Goal: Task Accomplishment & Management: Use online tool/utility

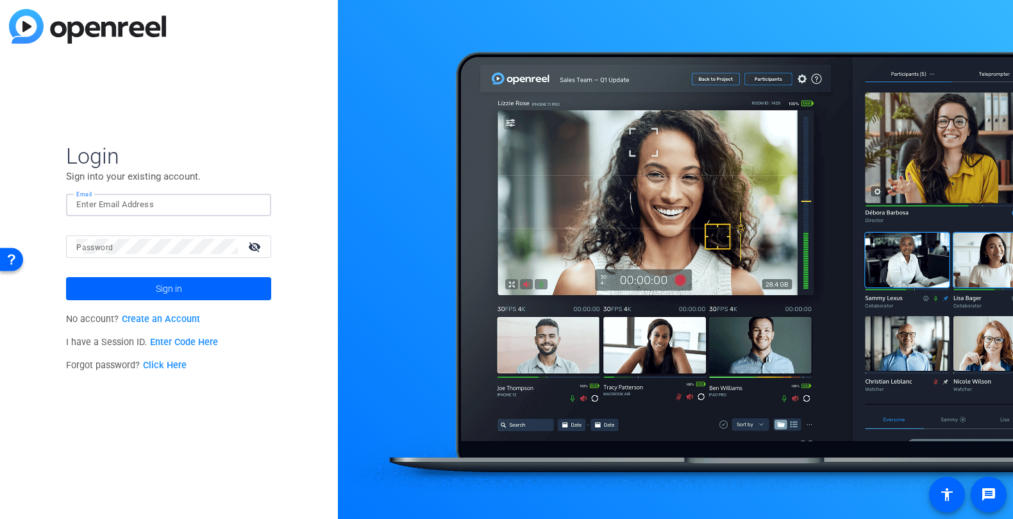
click at [144, 199] on input "Email" at bounding box center [168, 204] width 185 height 15
type input "[PERSON_NAME][EMAIL_ADDRESS][PERSON_NAME][DOMAIN_NAME]"
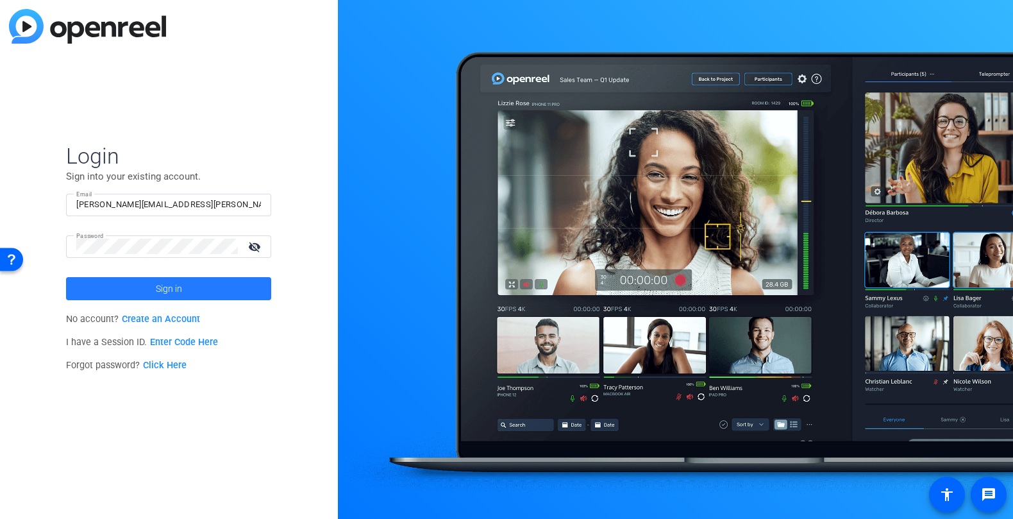
click at [162, 286] on span "Sign in" at bounding box center [169, 289] width 26 height 32
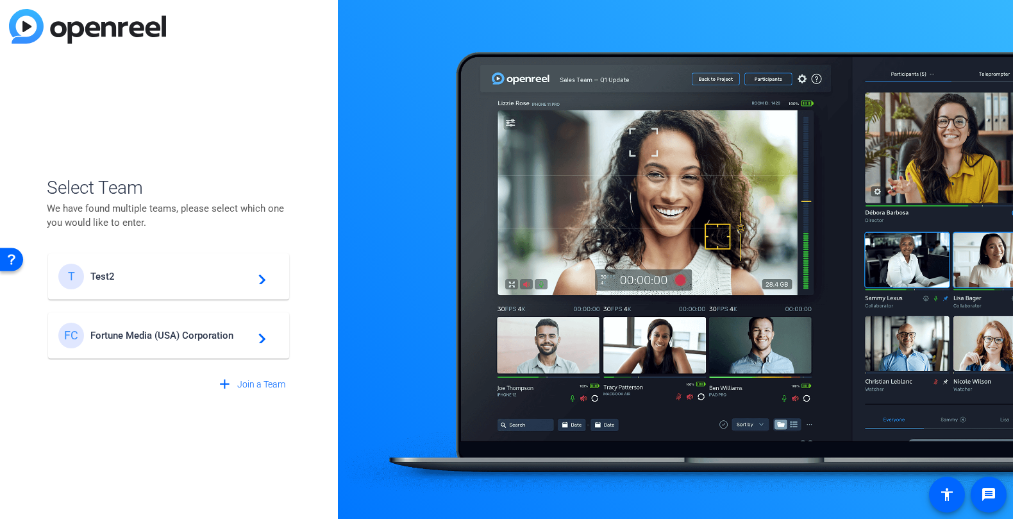
click at [171, 330] on span "Fortune Media (USA) Corporation" at bounding box center [170, 336] width 160 height 12
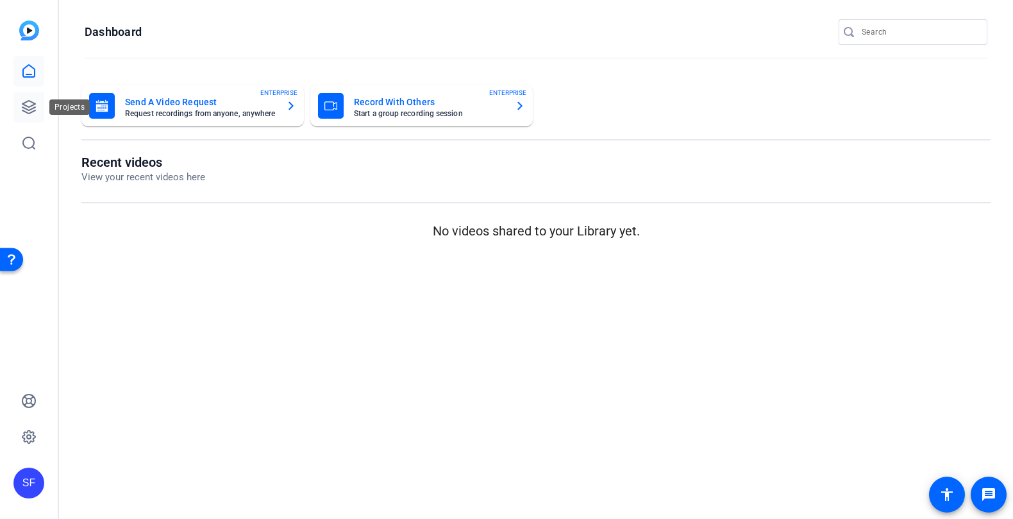
click at [28, 114] on icon at bounding box center [28, 106] width 15 height 15
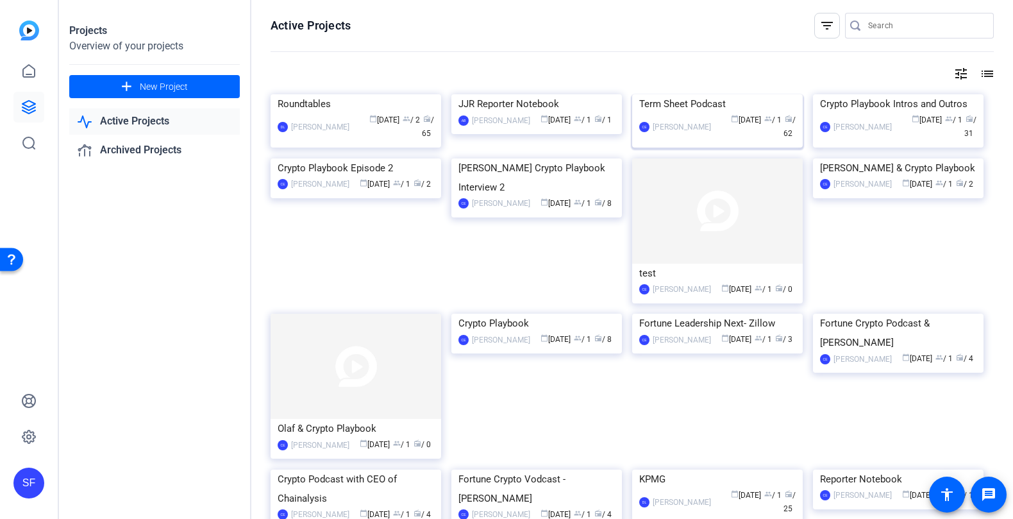
click at [702, 94] on img at bounding box center [717, 94] width 171 height 0
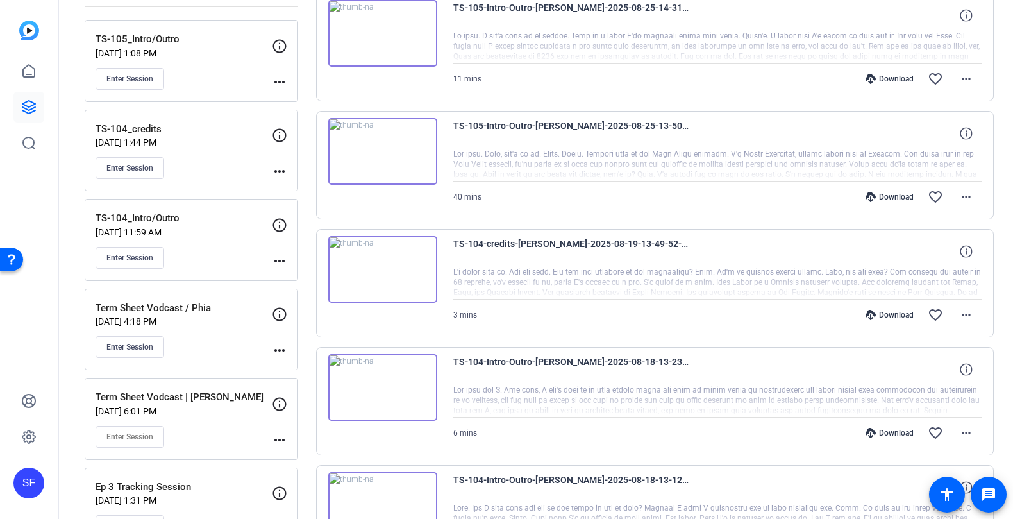
scroll to position [187, 0]
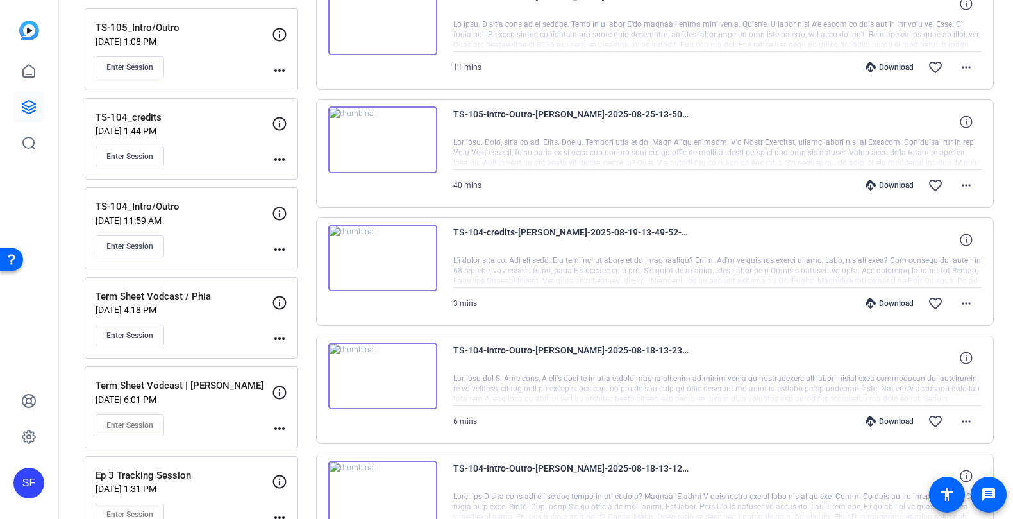
click at [211, 313] on div "Term Sheet Vodcast / Phia Aug 14, 2025 @ 4:18 PM Enter Session" at bounding box center [184, 318] width 176 height 58
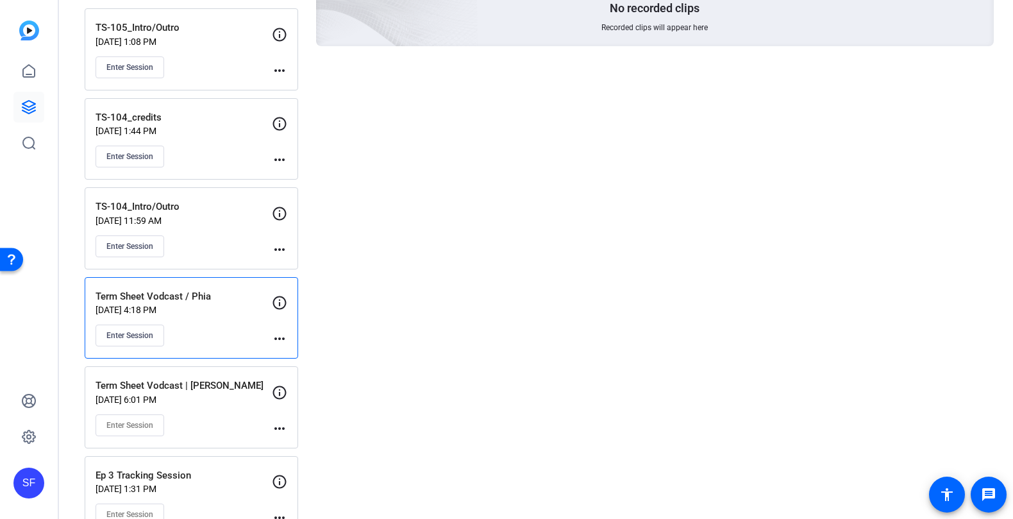
click at [217, 394] on p "Aug 11, 2025 @ 6:01 PM" at bounding box center [184, 399] width 176 height 10
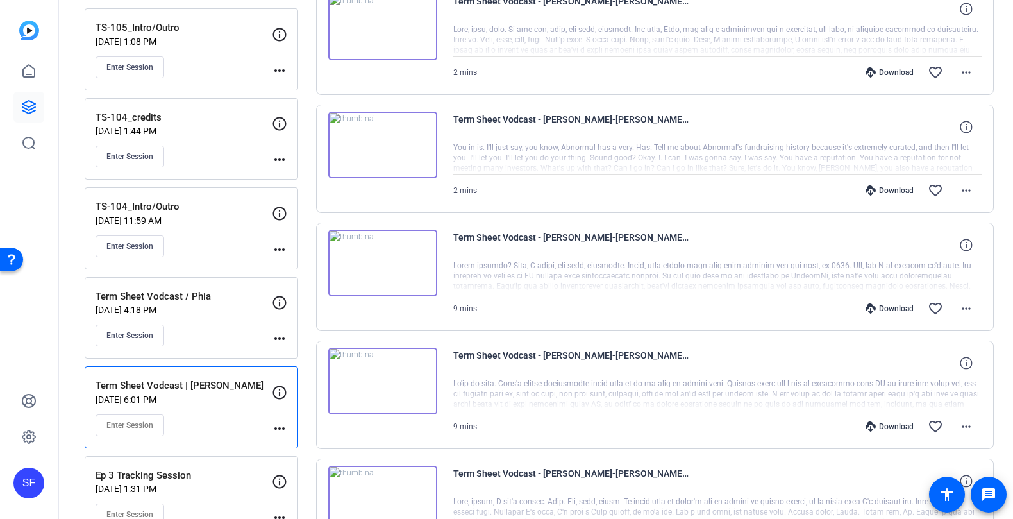
scroll to position [0, 0]
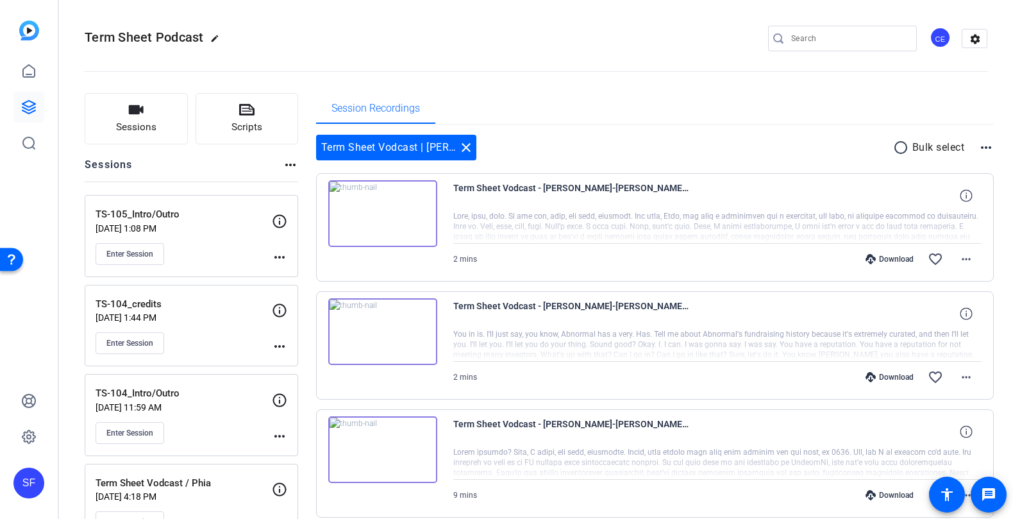
click at [378, 219] on img at bounding box center [382, 213] width 109 height 67
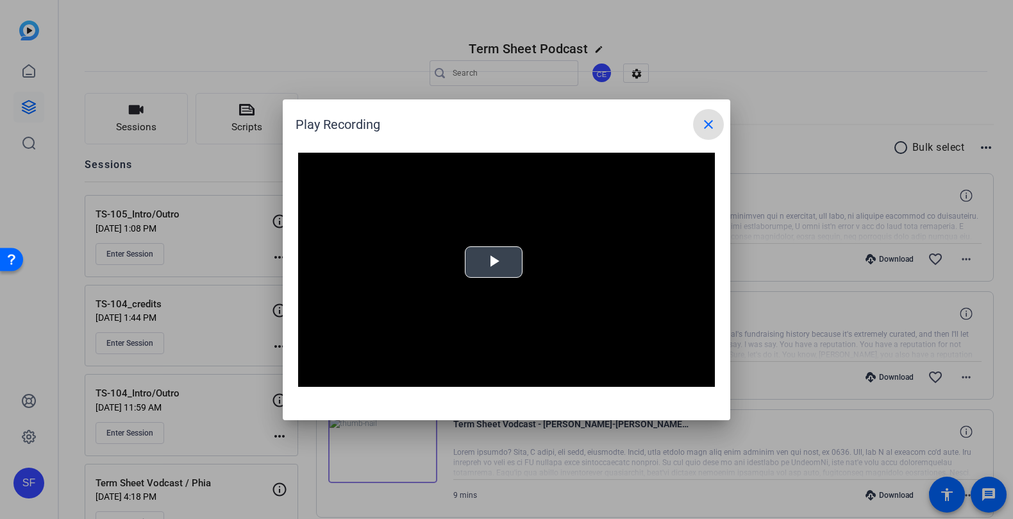
click at [504, 251] on video "Video Player" at bounding box center [506, 270] width 417 height 235
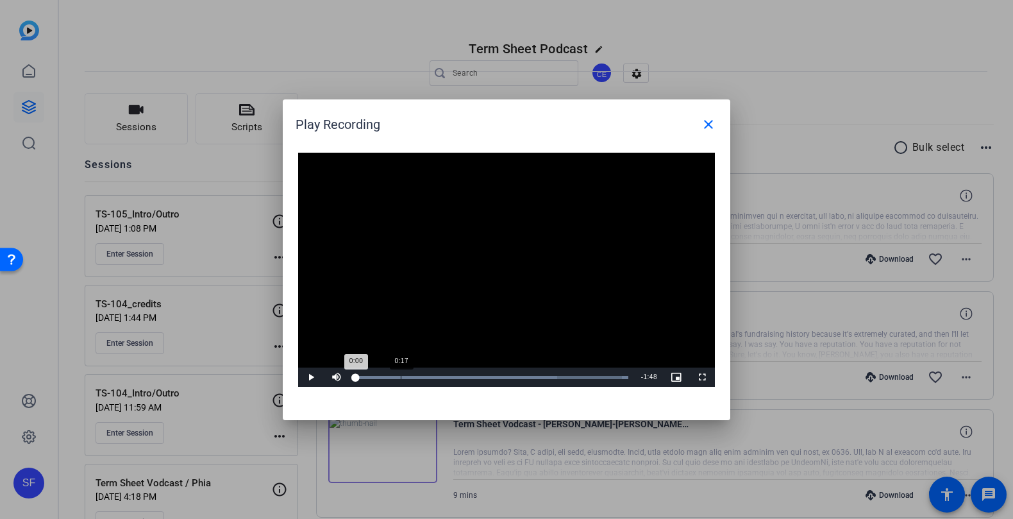
click at [401, 377] on div "Loaded : 100.00% 0:17 0:00" at bounding box center [492, 377] width 273 height 3
click at [312, 377] on span "Video Player" at bounding box center [311, 377] width 26 height 0
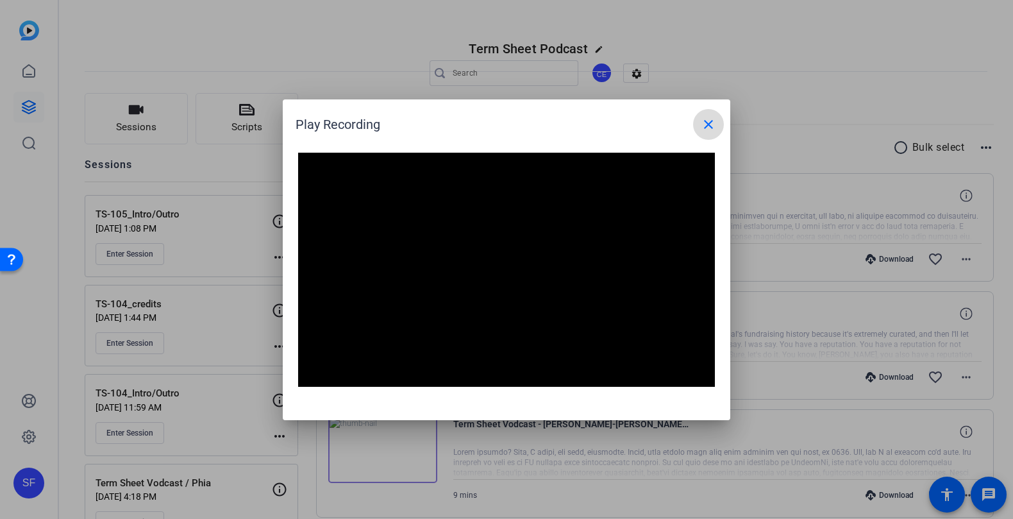
click at [705, 123] on mat-icon "close" at bounding box center [708, 124] width 15 height 15
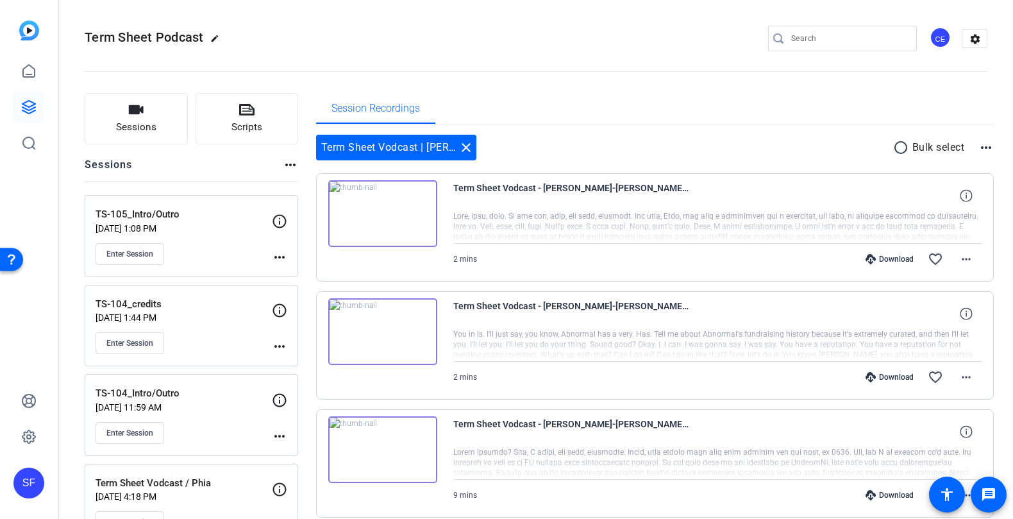
click at [386, 325] on img at bounding box center [382, 331] width 109 height 67
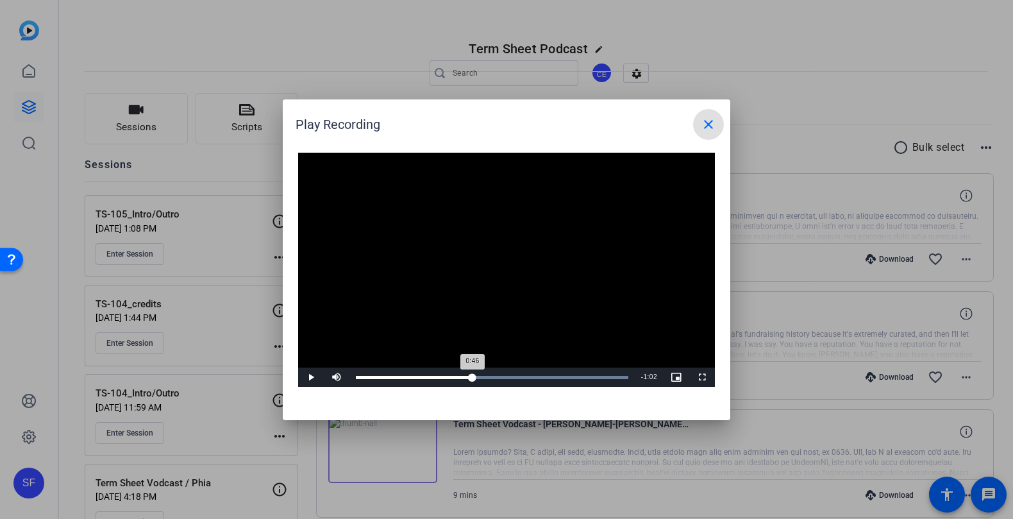
click at [472, 379] on div "Loaded : 100.00% 0:46 0:46" at bounding box center [492, 377] width 285 height 19
click at [532, 378] on div "Loaded : 100.00% 1:10 0:48" at bounding box center [492, 377] width 273 height 3
click at [564, 377] on div "1:22" at bounding box center [564, 377] width 1 height 3
click at [589, 376] on div "Loaded : 100.00% 1:32 1:23" at bounding box center [492, 377] width 273 height 3
click at [717, 127] on span at bounding box center [708, 124] width 31 height 31
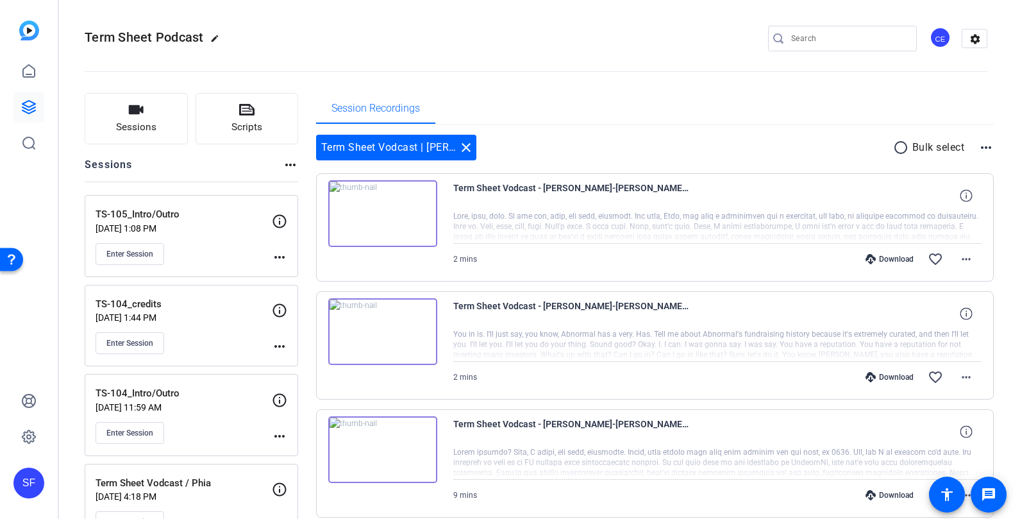
click at [208, 243] on div "Enter Session" at bounding box center [184, 254] width 176 height 22
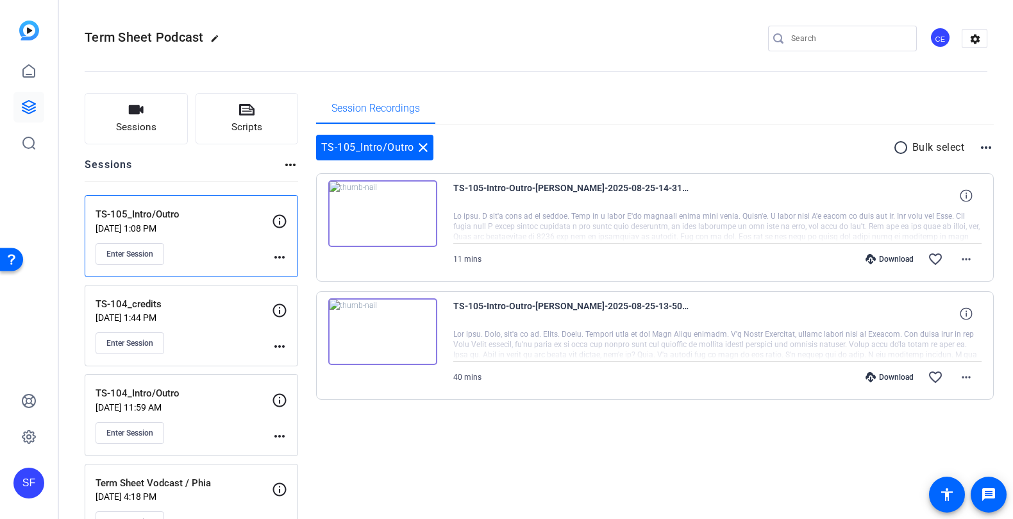
click at [378, 213] on img at bounding box center [382, 213] width 109 height 67
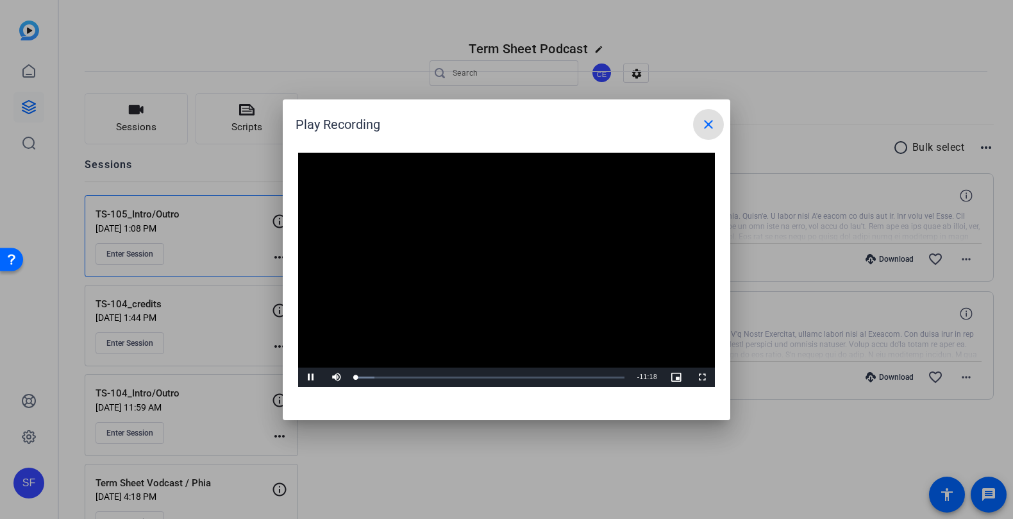
click at [495, 261] on video "Video Player" at bounding box center [506, 270] width 417 height 235
click at [455, 375] on div "Loaded : 6.99% 04:07 00:00" at bounding box center [491, 377] width 282 height 19
click at [312, 377] on span "Video Player" at bounding box center [311, 377] width 26 height 0
click at [718, 122] on span at bounding box center [708, 124] width 31 height 31
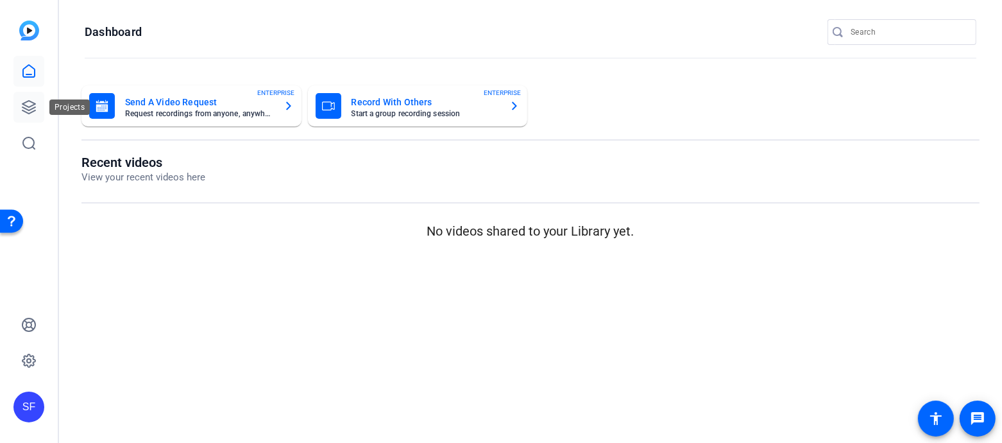
click at [37, 109] on link at bounding box center [28, 107] width 31 height 31
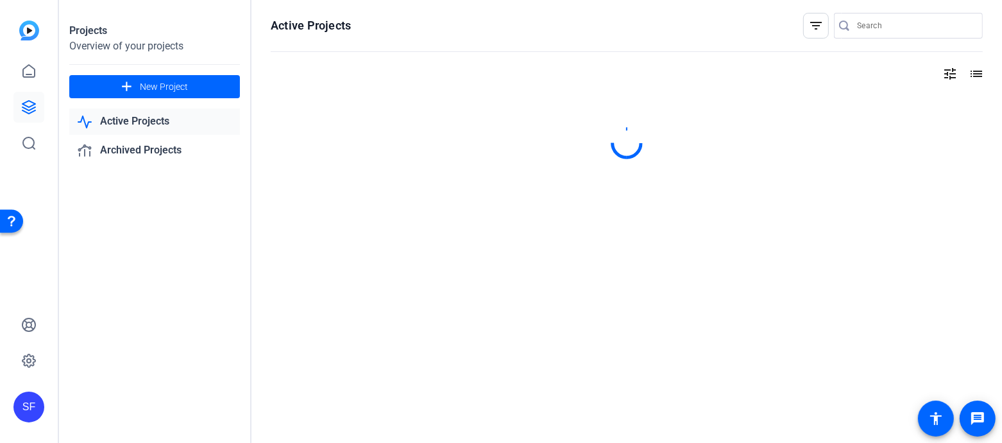
click at [173, 123] on link "Active Projects" at bounding box center [154, 121] width 171 height 26
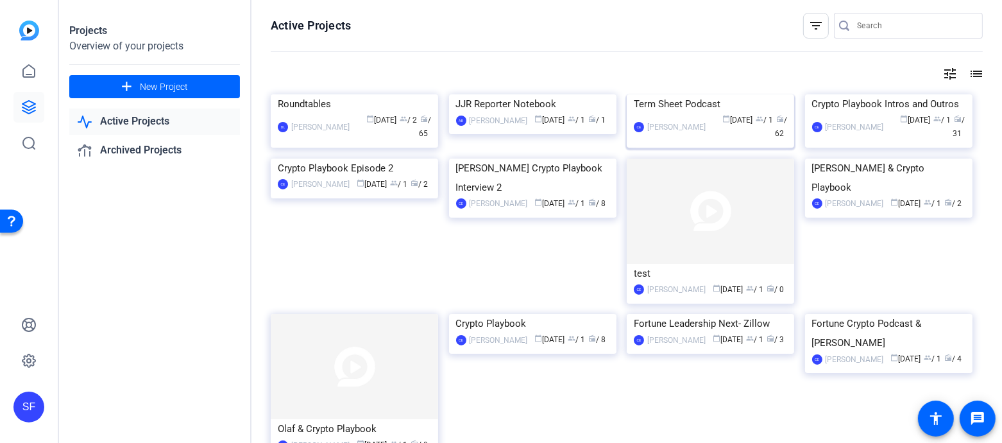
click at [713, 94] on img at bounding box center [710, 94] width 167 height 0
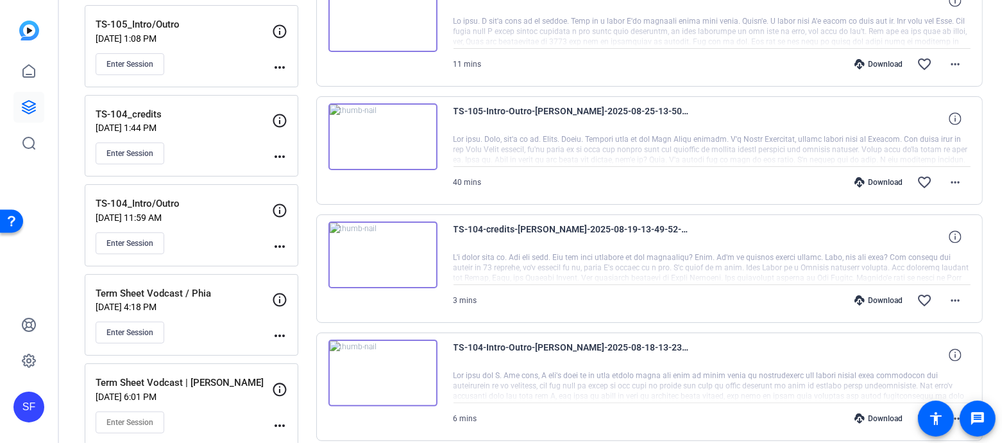
scroll to position [197, 0]
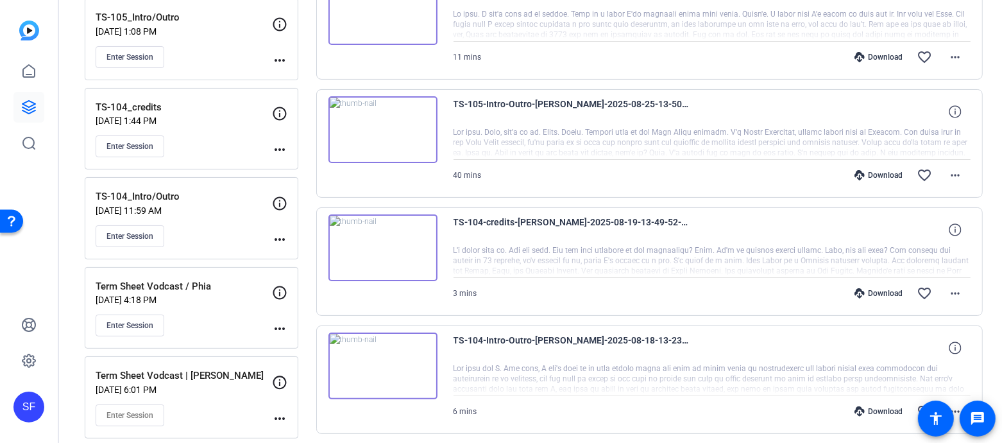
click at [221, 305] on div "Term Sheet Vodcast / Phia [DATE] 4:18 PM Enter Session" at bounding box center [184, 308] width 176 height 58
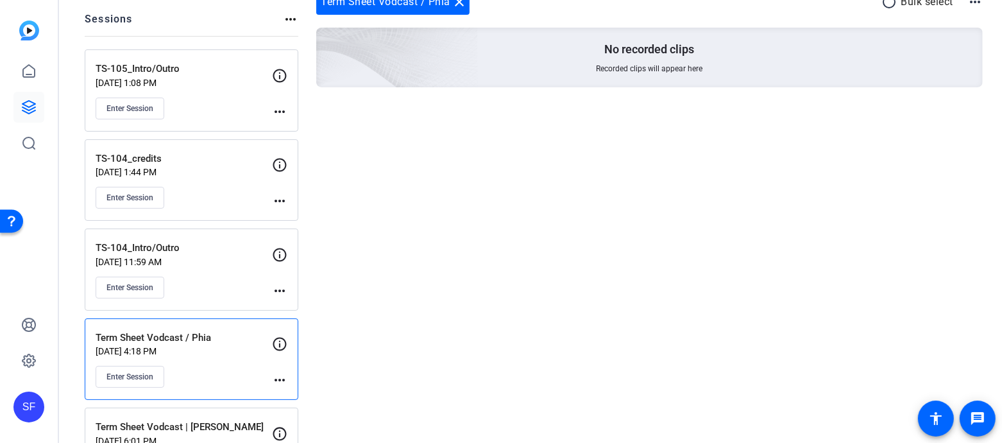
scroll to position [153, 0]
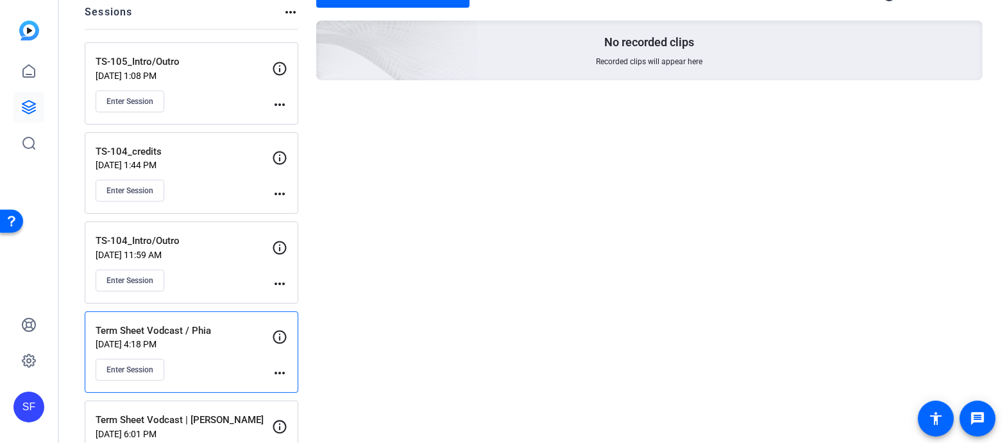
click at [126, 352] on div "Term Sheet Vodcast / Phia [DATE] 4:18 PM Enter Session" at bounding box center [184, 352] width 176 height 58
click at [125, 364] on span "Enter Session" at bounding box center [129, 369] width 47 height 10
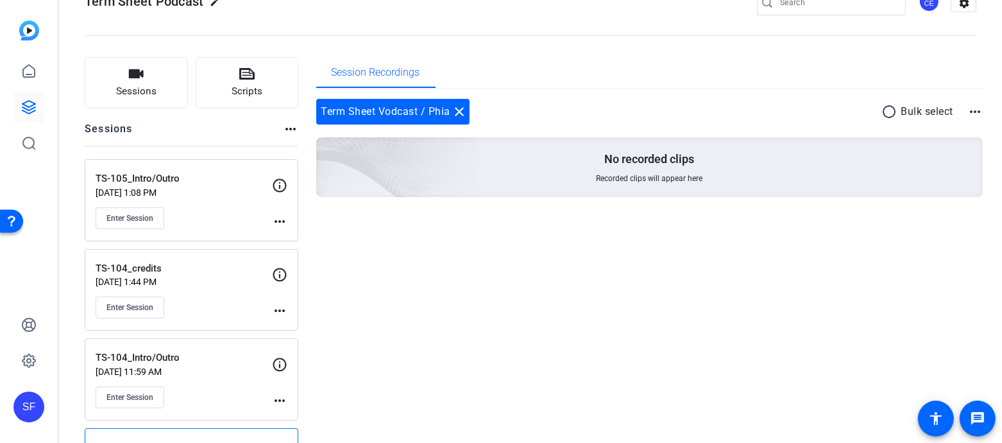
scroll to position [0, 0]
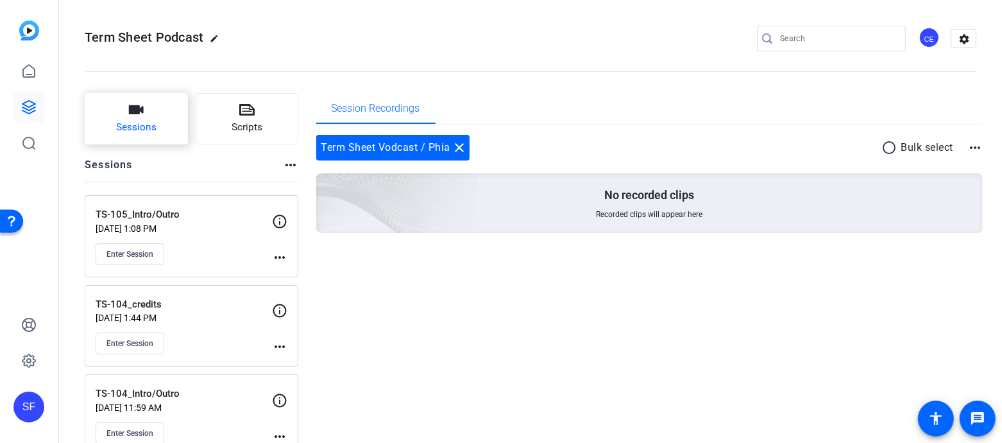
click at [132, 117] on icon "button" at bounding box center [135, 109] width 15 height 15
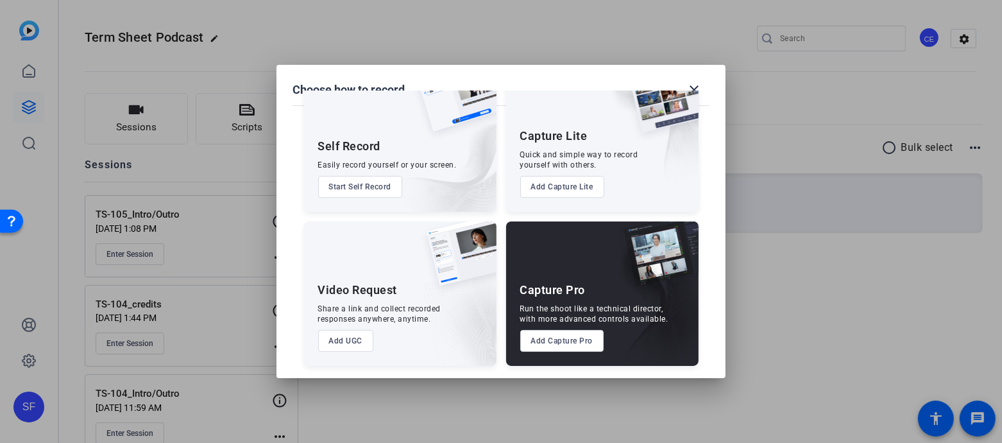
scroll to position [47, 0]
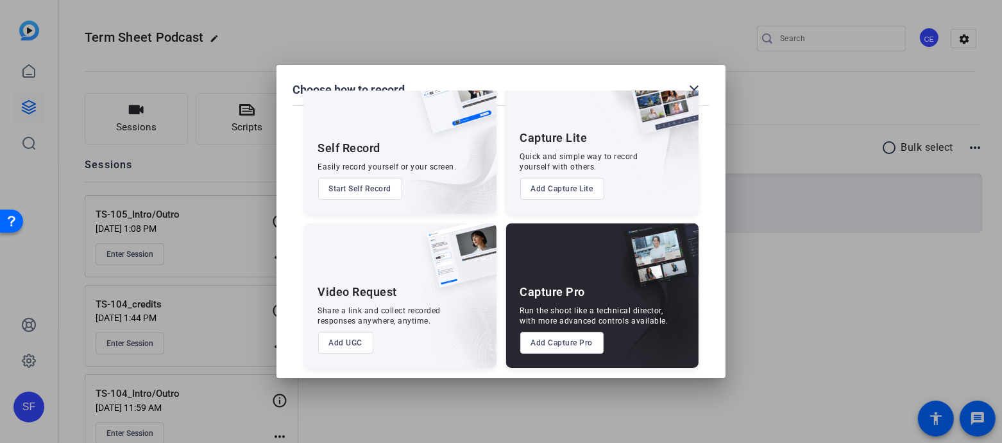
click at [560, 344] on button "Add Capture Pro" at bounding box center [562, 343] width 84 height 22
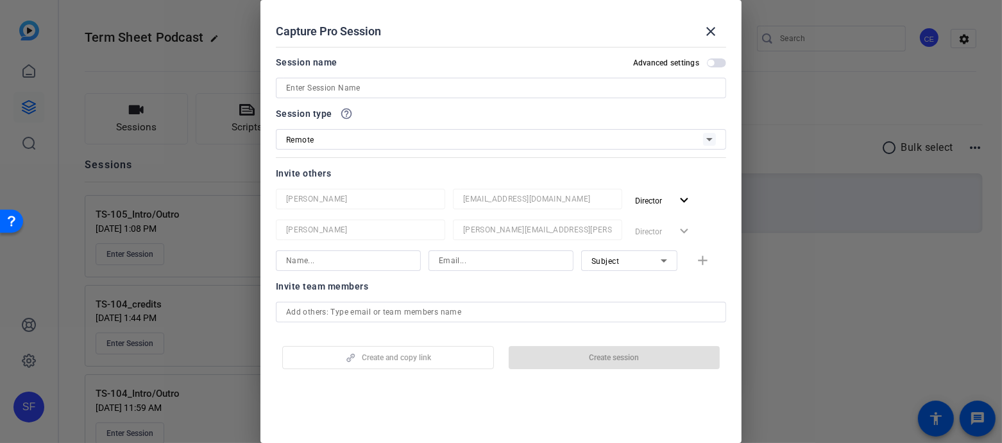
click at [357, 84] on input at bounding box center [501, 87] width 430 height 15
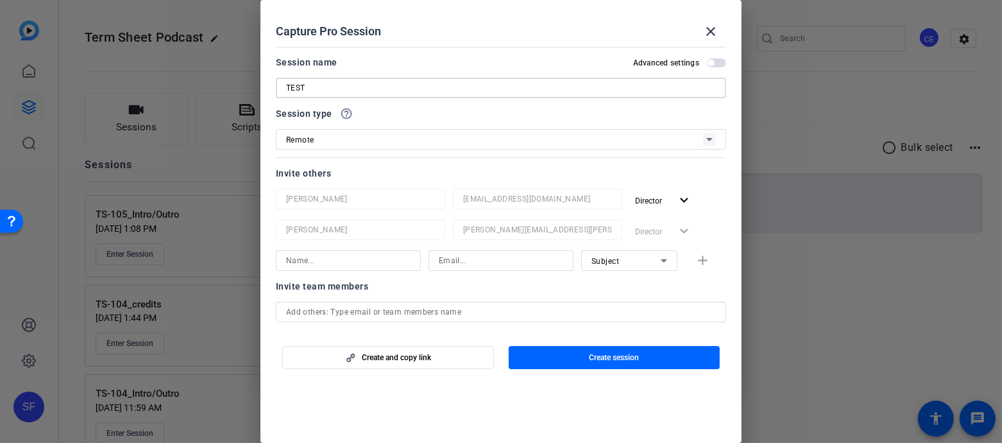
type input "TEST"
click at [355, 266] on input at bounding box center [348, 260] width 124 height 15
click at [485, 257] on input at bounding box center [501, 260] width 124 height 15
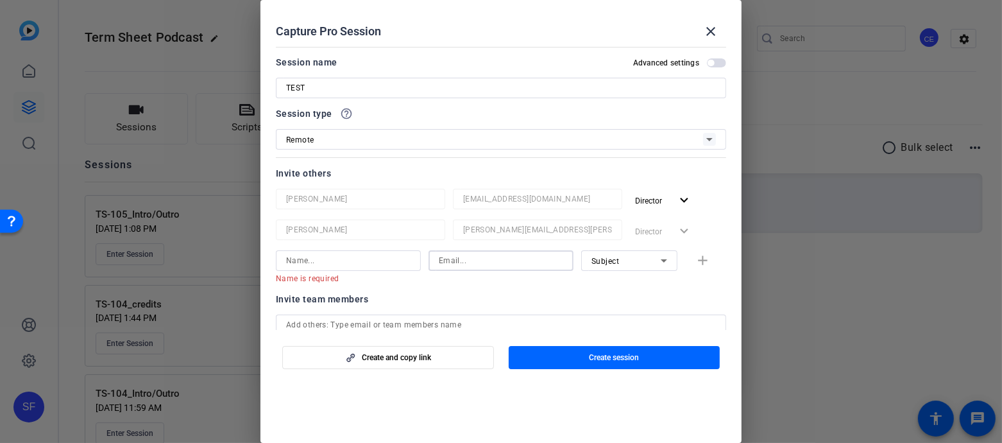
type input "SamFriend0@gmail.com"
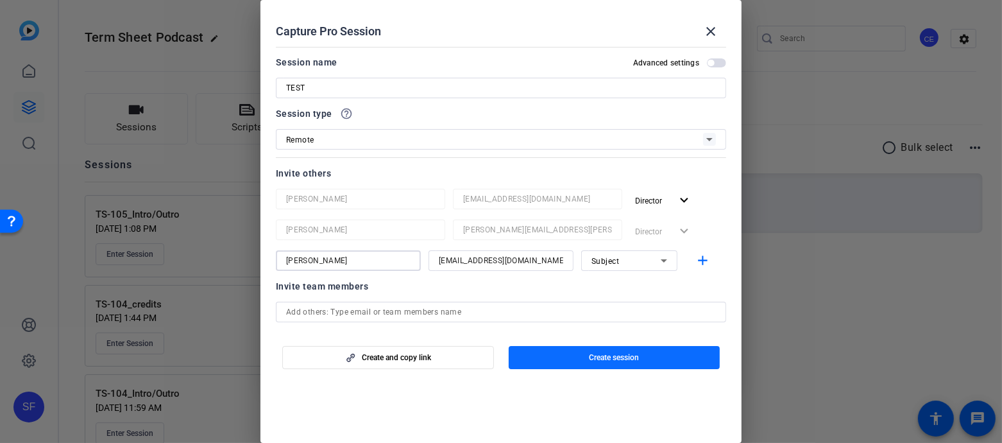
type input "[PERSON_NAME]"
click at [627, 358] on span "Create session" at bounding box center [614, 357] width 50 height 10
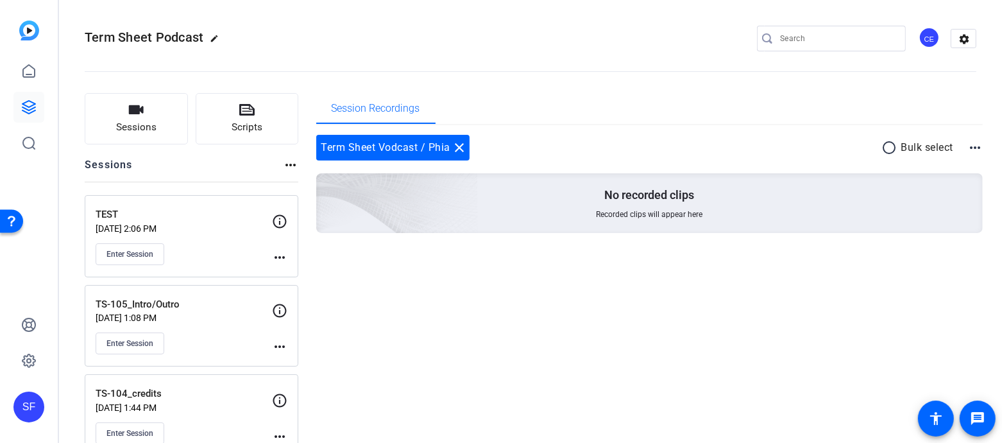
click at [216, 239] on div "TEST Aug 26, 2025 @ 2:06 PM Enter Session" at bounding box center [184, 236] width 176 height 58
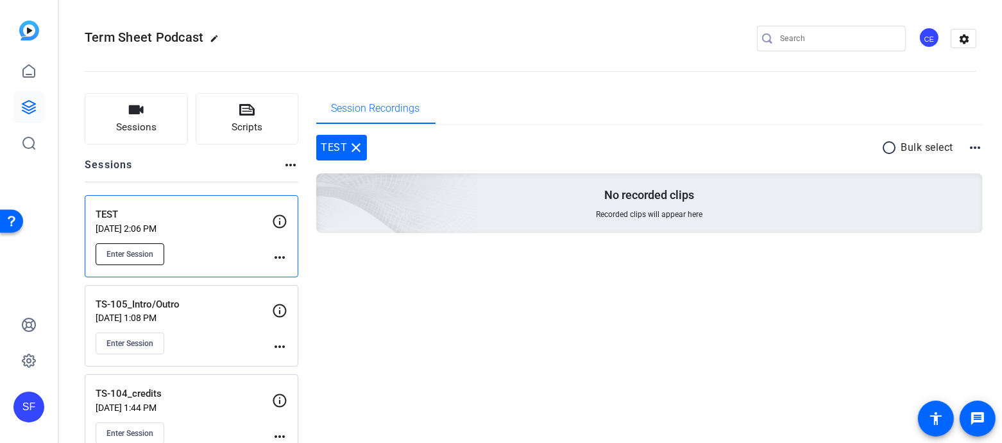
click at [128, 250] on span "Enter Session" at bounding box center [129, 254] width 47 height 10
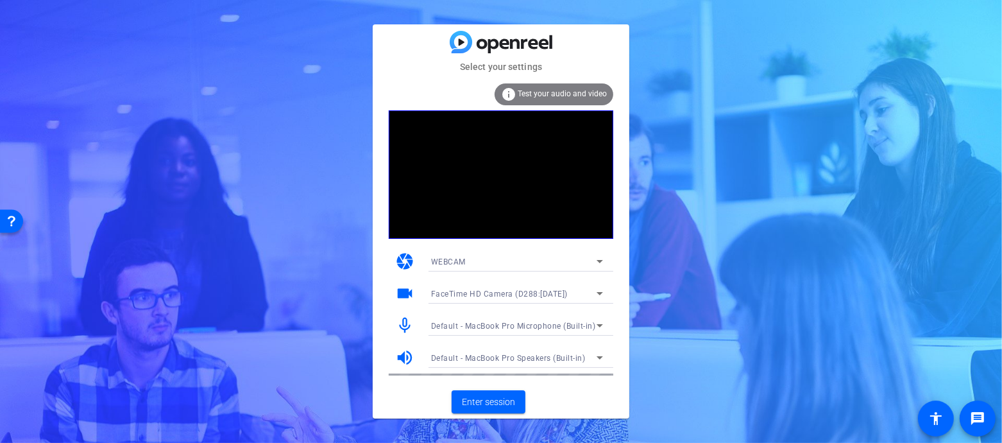
click at [517, 319] on div "Default - MacBook Pro Microphone (Built-in)" at bounding box center [513, 326] width 165 height 16
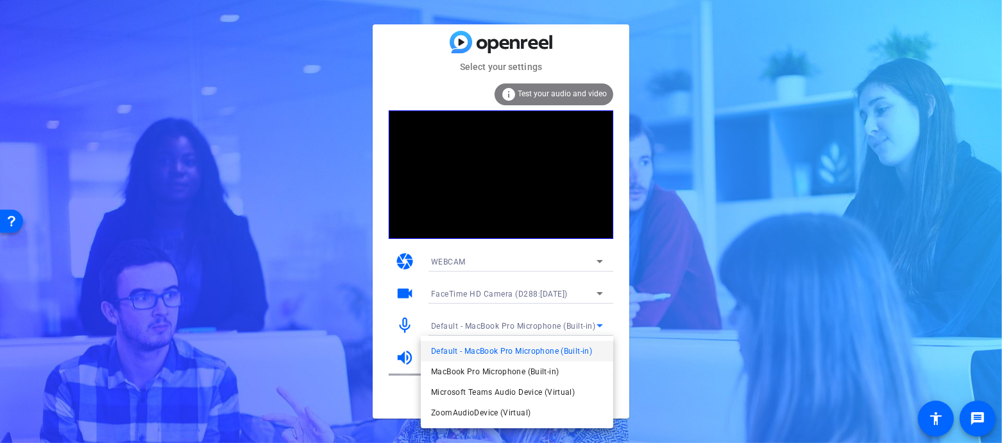
click at [221, 191] on div at bounding box center [113, 175] width 216 height 31
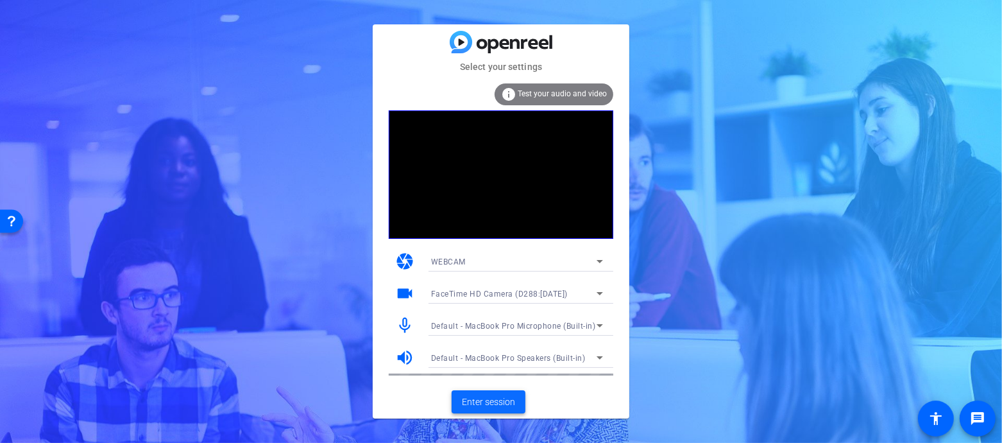
click at [489, 398] on span "Enter session" at bounding box center [488, 401] width 53 height 13
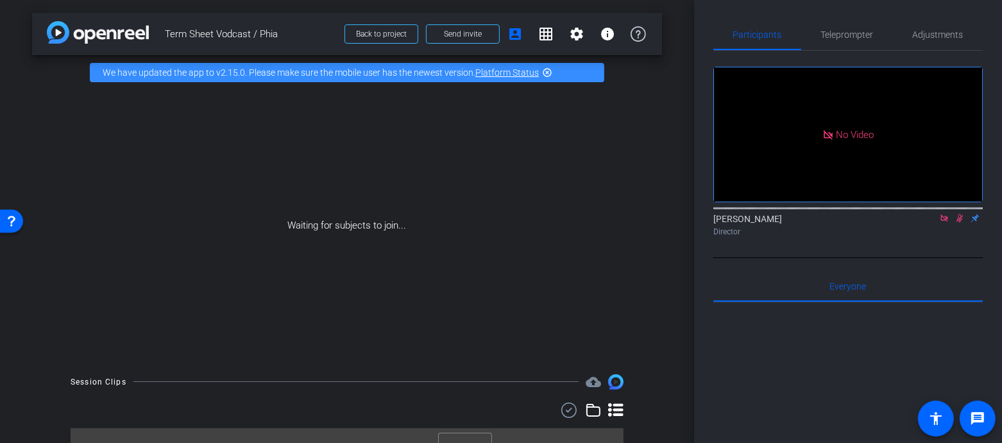
scroll to position [21, 0]
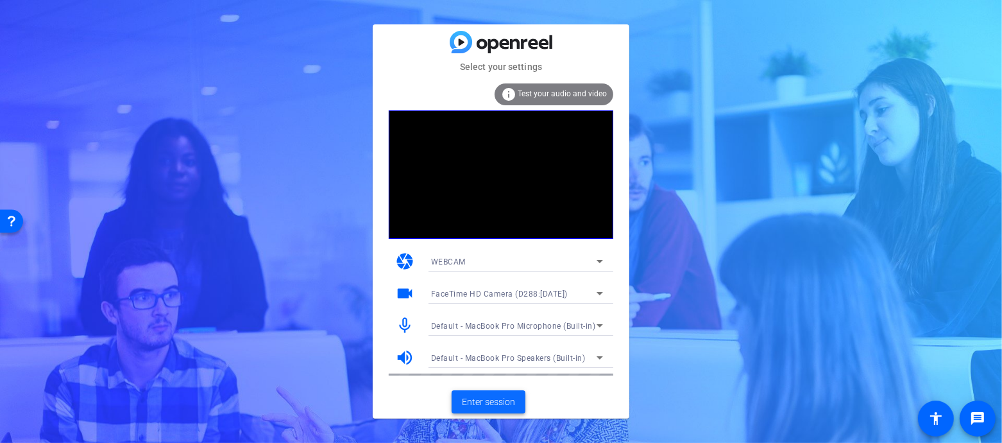
click at [482, 403] on span "Enter session" at bounding box center [488, 401] width 53 height 13
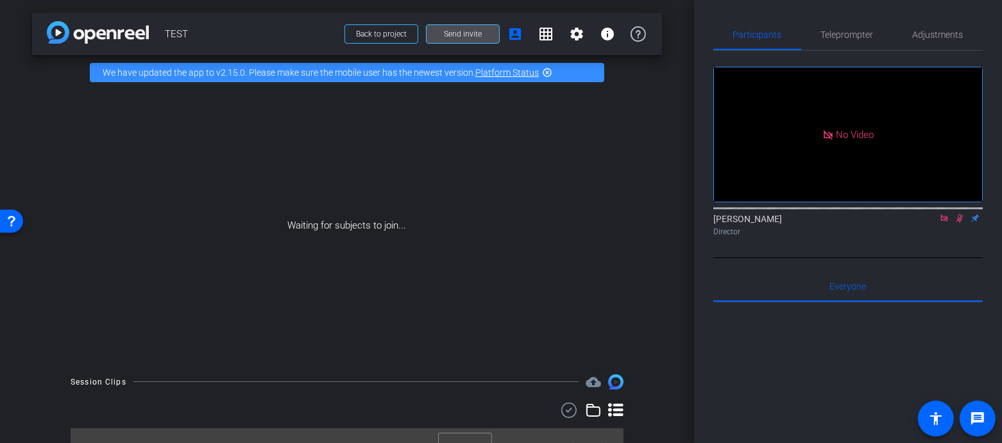
click at [461, 30] on span "Send invite" at bounding box center [463, 34] width 38 height 10
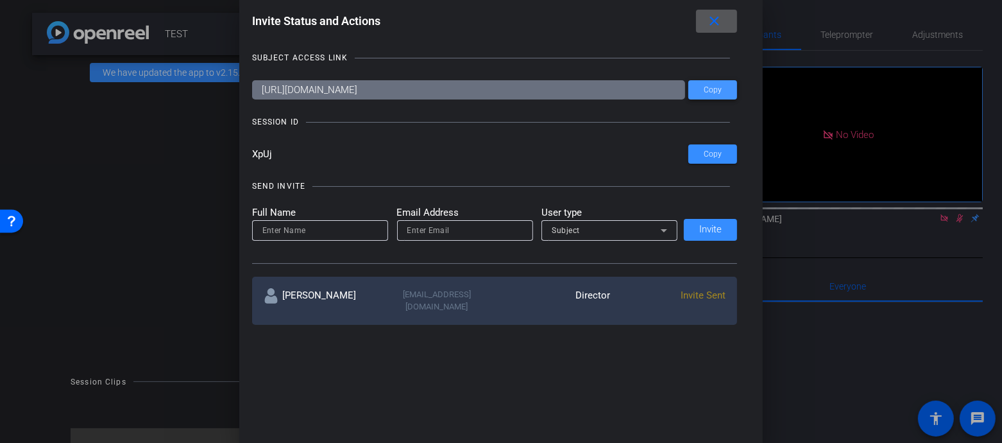
click at [708, 87] on span "Copy" at bounding box center [713, 90] width 18 height 10
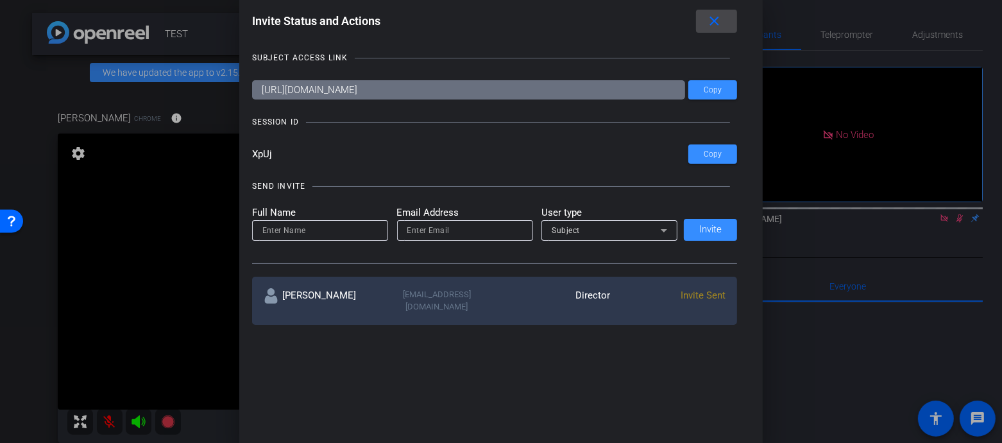
click at [0, 0] on mat-icon "close" at bounding box center [0, 0] width 0 height 0
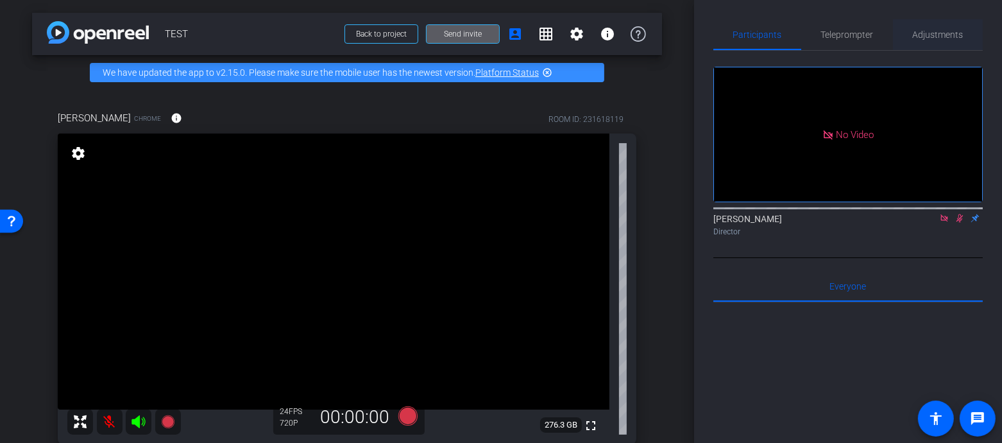
click at [923, 39] on span "Adjustments" at bounding box center [938, 34] width 51 height 9
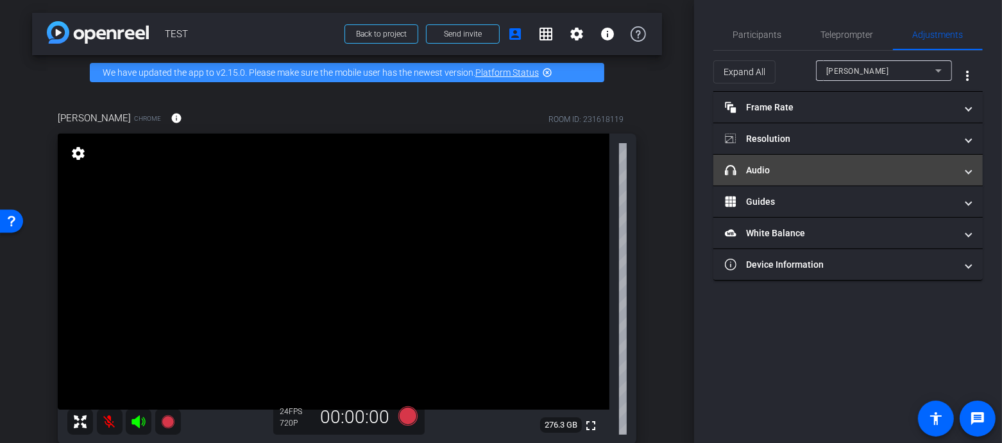
click at [784, 177] on mat-expansion-panel-header "headphone icon Audio" at bounding box center [847, 170] width 269 height 31
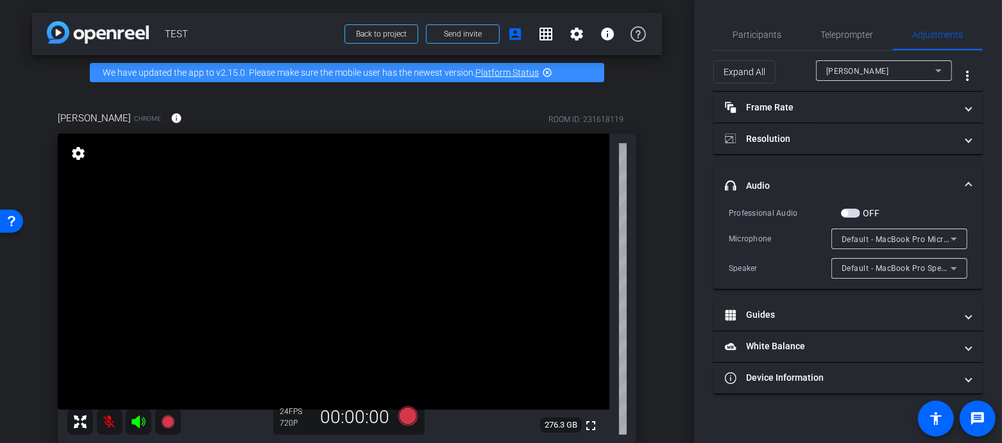
click at [852, 208] on span "button" at bounding box center [850, 212] width 19 height 9
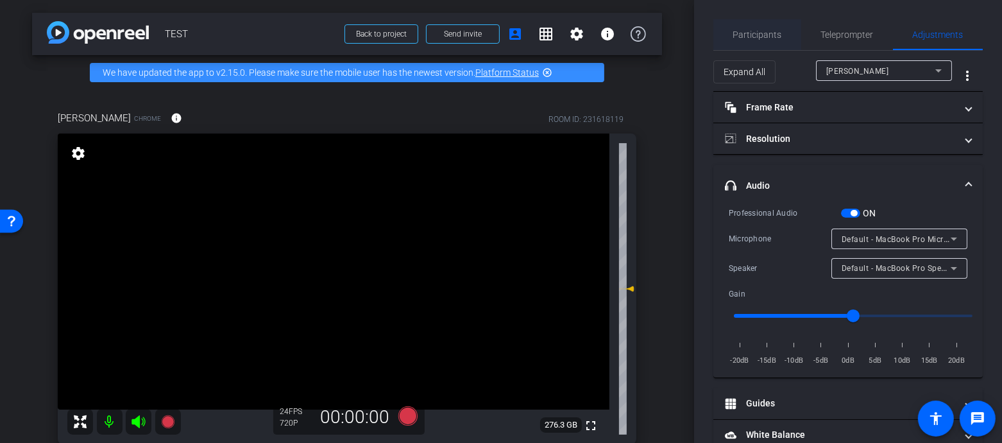
click at [768, 31] on span "Participants" at bounding box center [757, 34] width 49 height 9
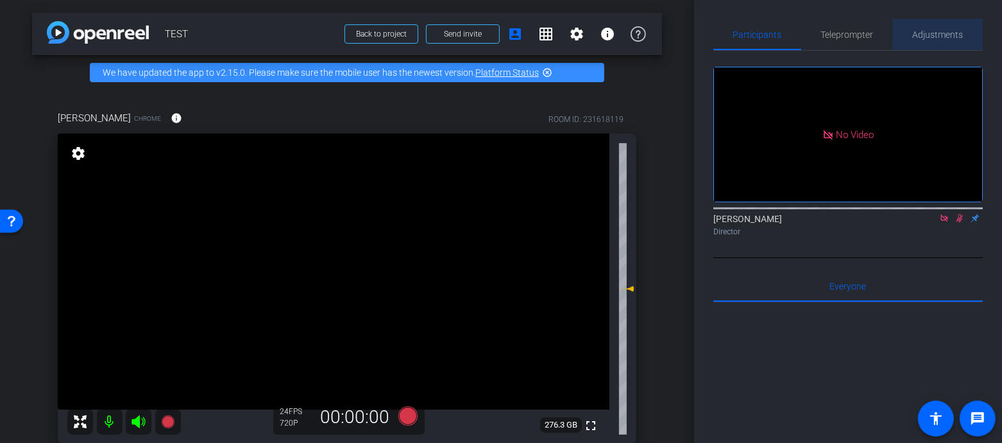
click at [936, 24] on span "Adjustments" at bounding box center [938, 34] width 51 height 31
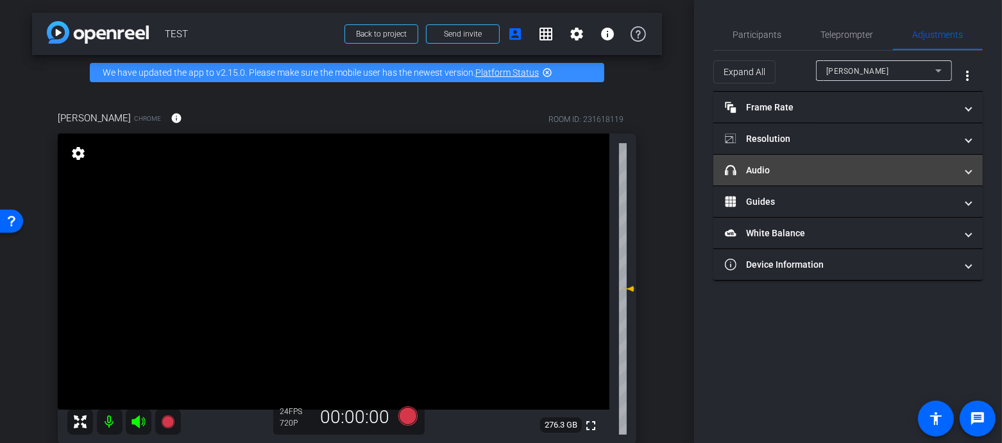
click at [795, 170] on mat-panel-title "headphone icon Audio" at bounding box center [840, 170] width 231 height 13
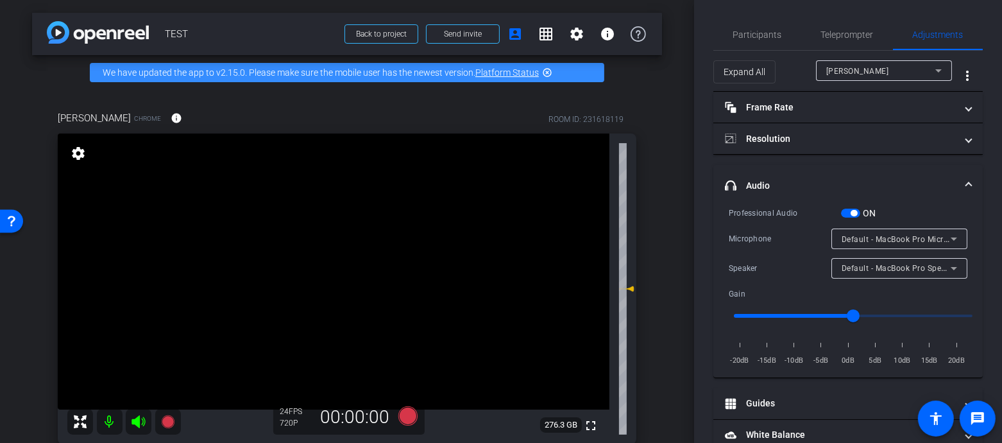
click at [852, 212] on span "button" at bounding box center [854, 213] width 6 height 6
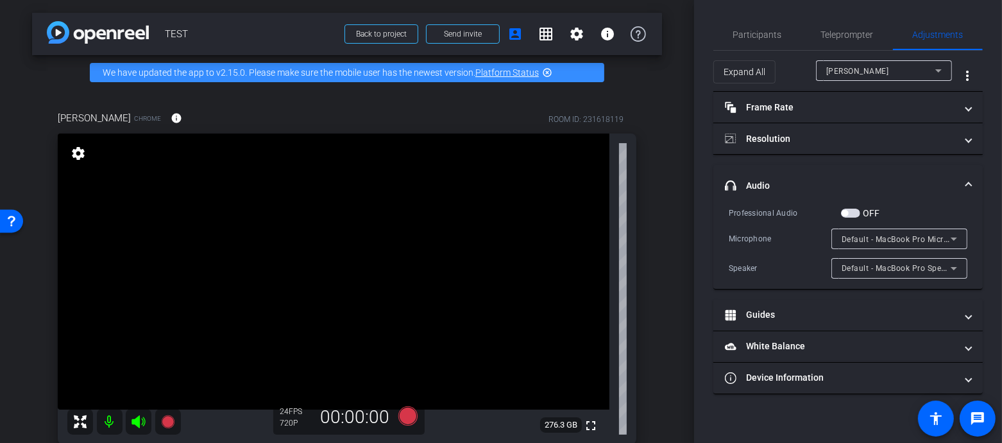
click at [856, 211] on span "button" at bounding box center [850, 212] width 19 height 9
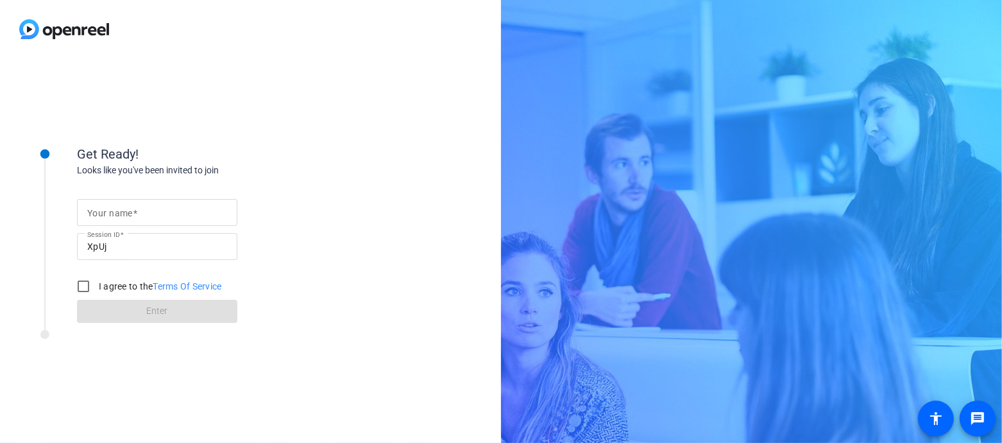
click at [136, 217] on span at bounding box center [135, 213] width 4 height 10
click at [136, 217] on input "Your name" at bounding box center [157, 212] width 140 height 15
type input "[PERSON_NAME]"
click at [81, 287] on input "I agree to the Terms Of Service" at bounding box center [84, 286] width 26 height 26
checkbox input "true"
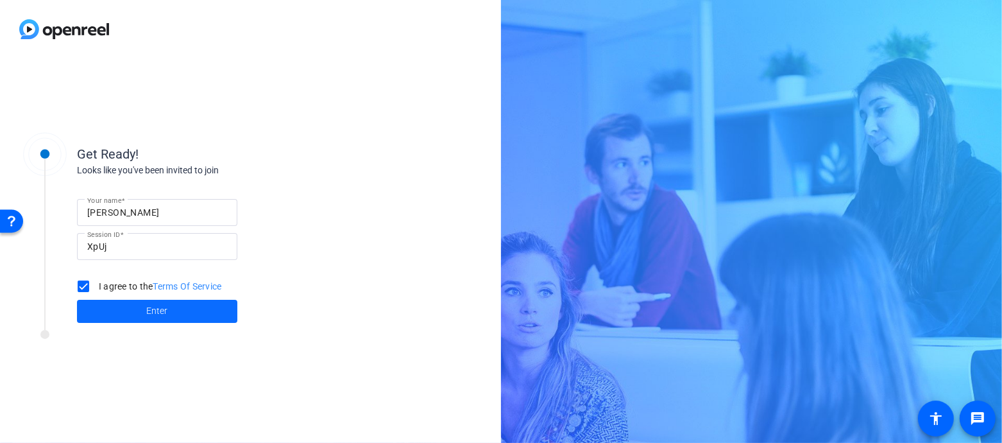
click at [135, 312] on span at bounding box center [157, 311] width 160 height 31
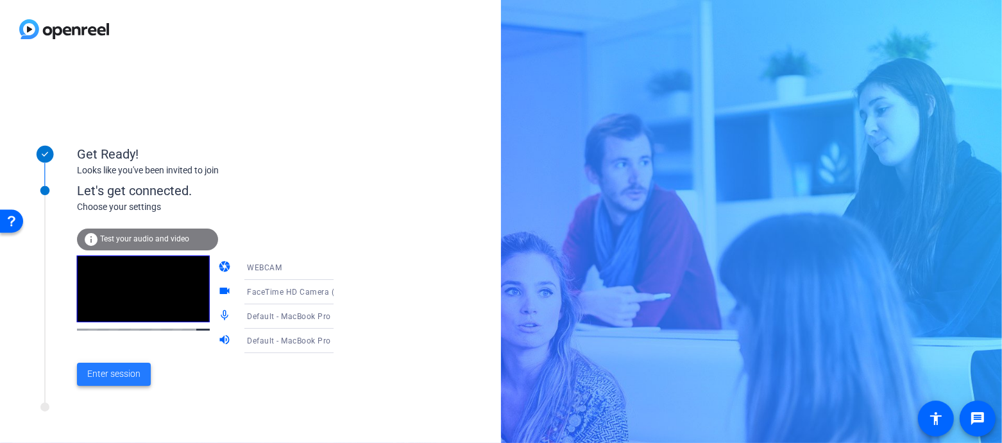
click at [120, 380] on span "Enter session" at bounding box center [113, 373] width 53 height 13
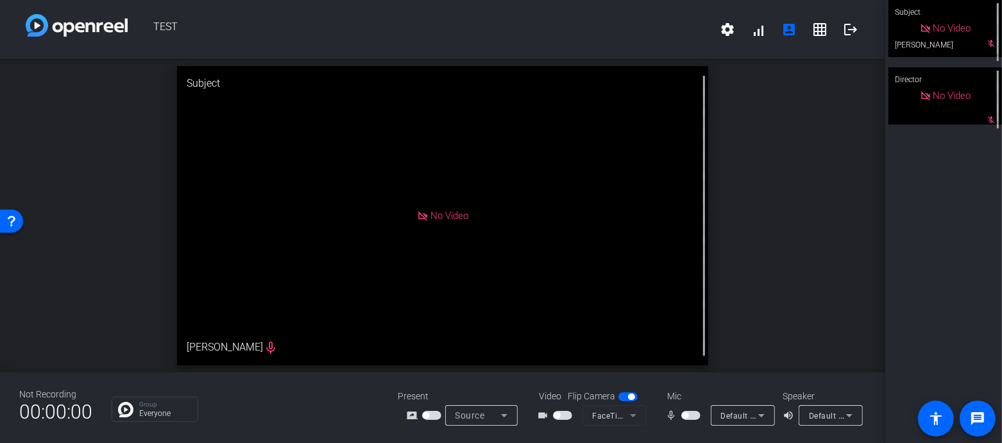
click at [559, 416] on span "button" at bounding box center [557, 415] width 6 height 6
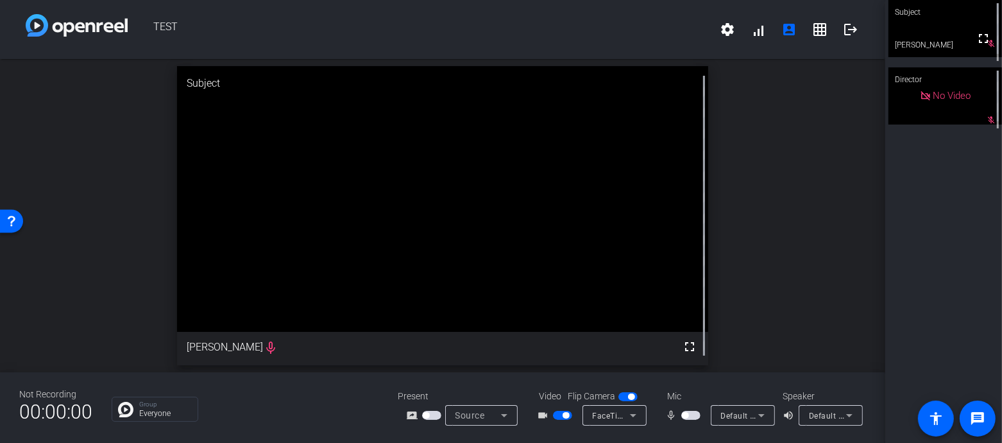
click at [687, 414] on span "button" at bounding box center [685, 415] width 6 height 6
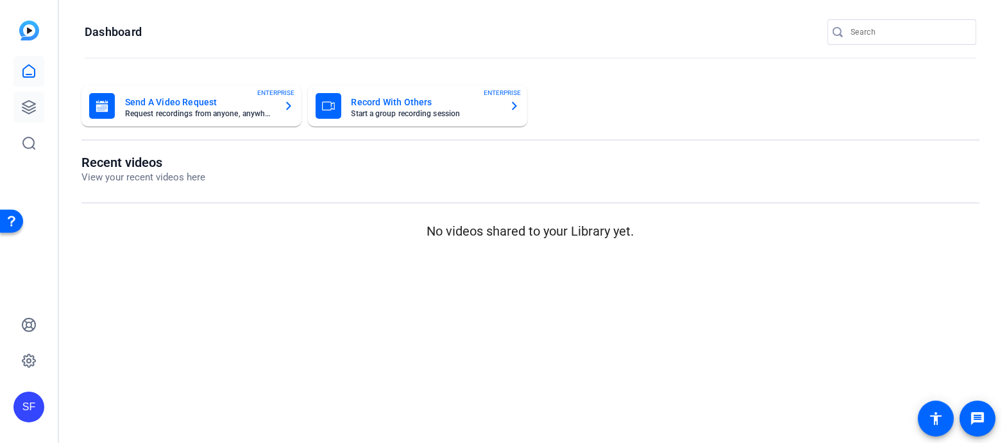
click at [31, 109] on icon at bounding box center [28, 107] width 13 height 13
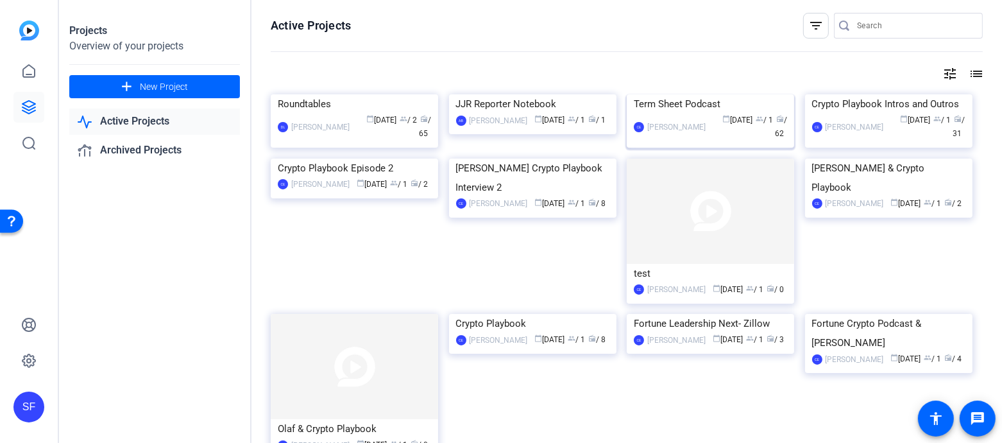
click at [672, 94] on img at bounding box center [710, 94] width 167 height 0
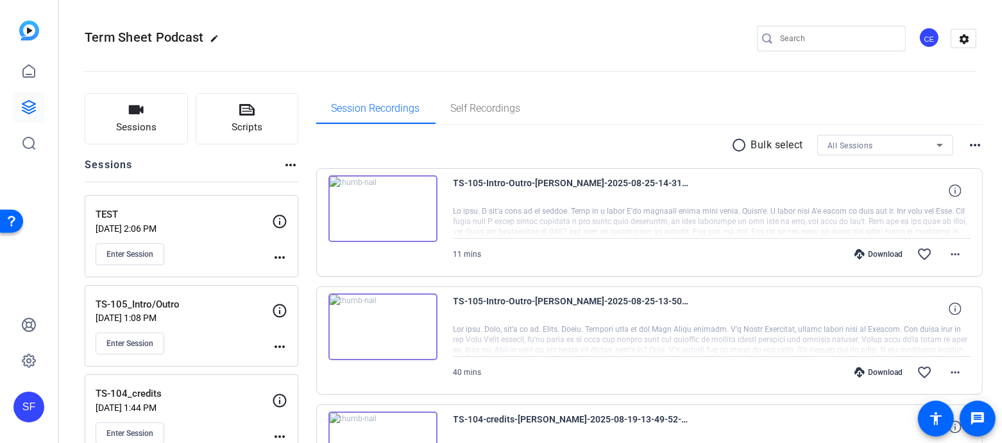
click at [236, 250] on div "Enter Session" at bounding box center [184, 254] width 176 height 22
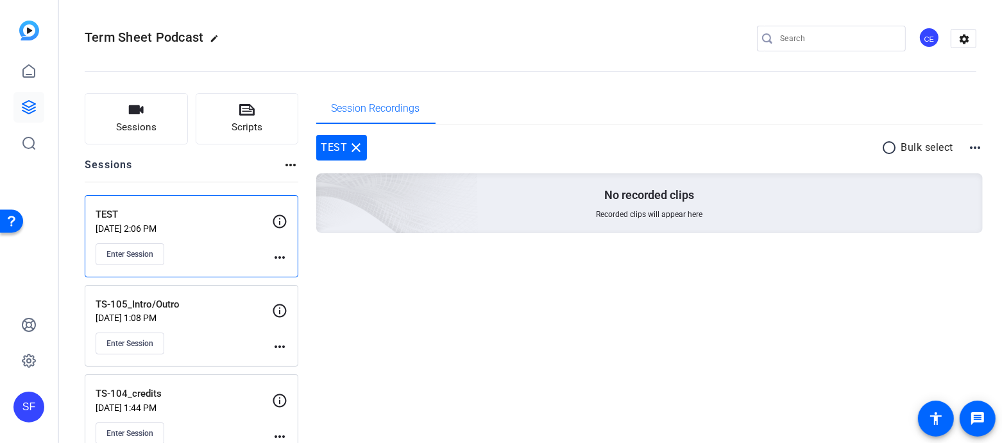
click at [279, 261] on mat-icon "more_horiz" at bounding box center [279, 257] width 15 height 15
click at [330, 289] on span "Archive Session" at bounding box center [311, 290] width 58 height 15
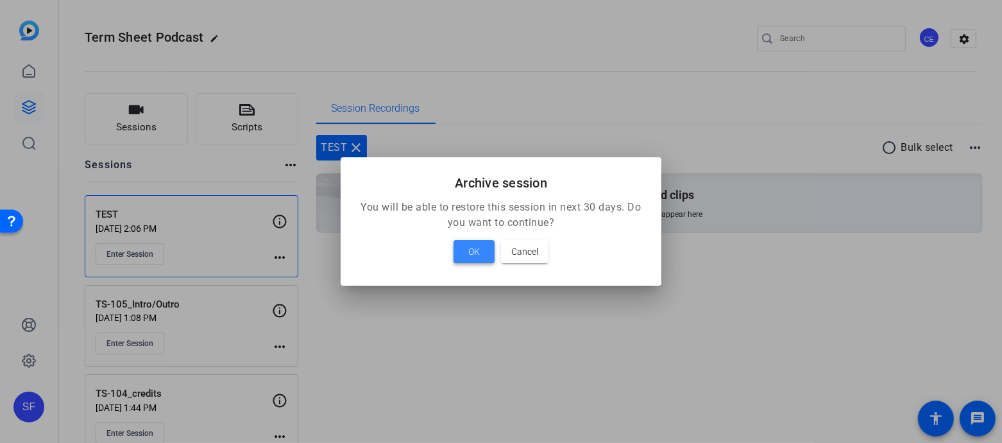
click at [472, 253] on span "OK" at bounding box center [474, 251] width 12 height 15
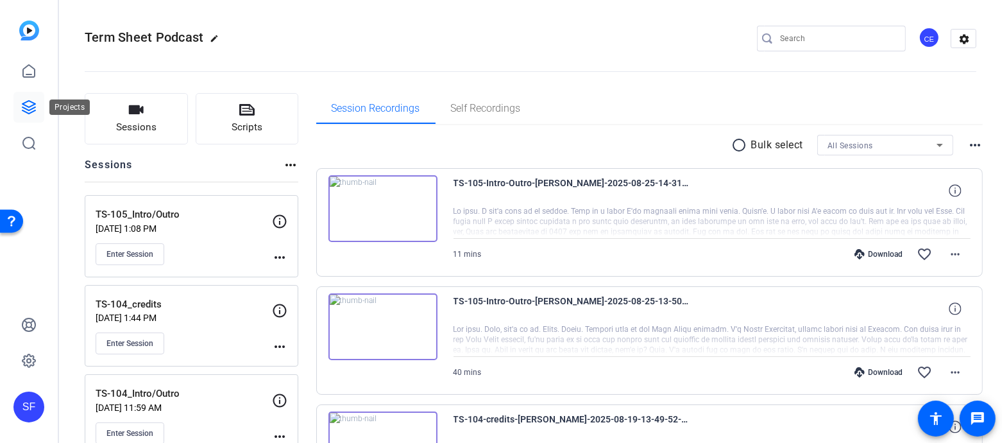
click at [25, 97] on link at bounding box center [28, 107] width 31 height 31
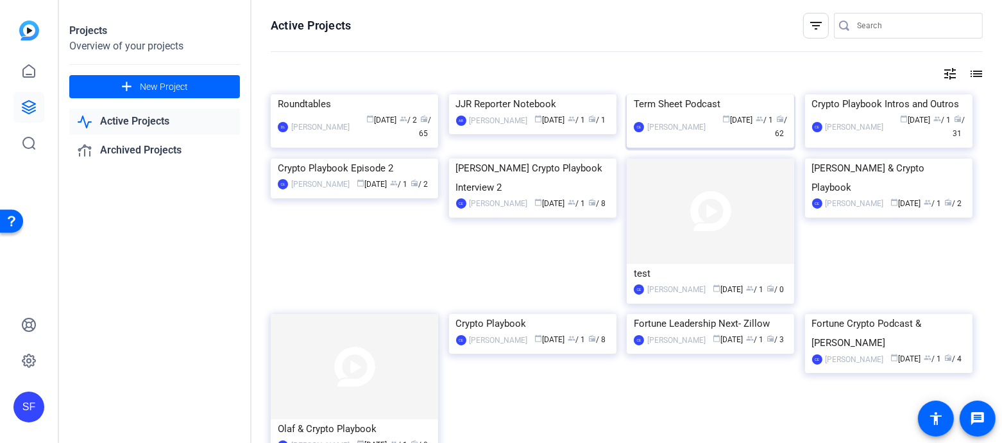
click at [699, 94] on img at bounding box center [710, 94] width 167 height 0
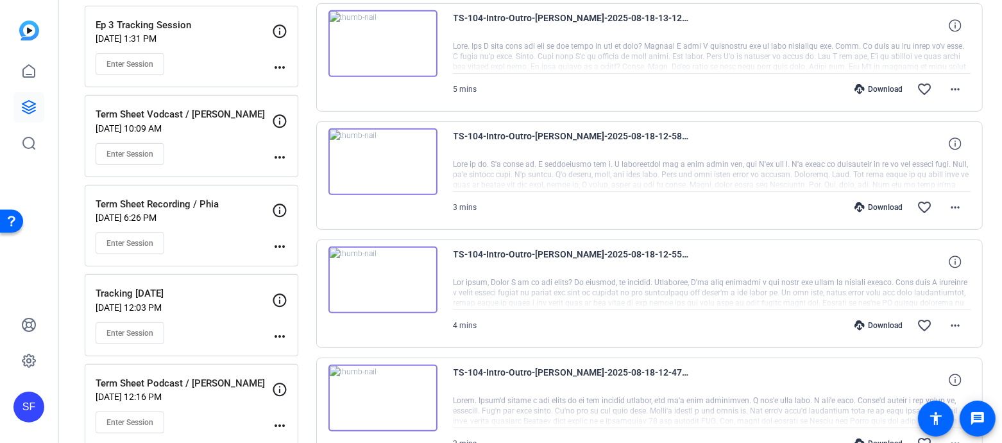
scroll to position [643, 0]
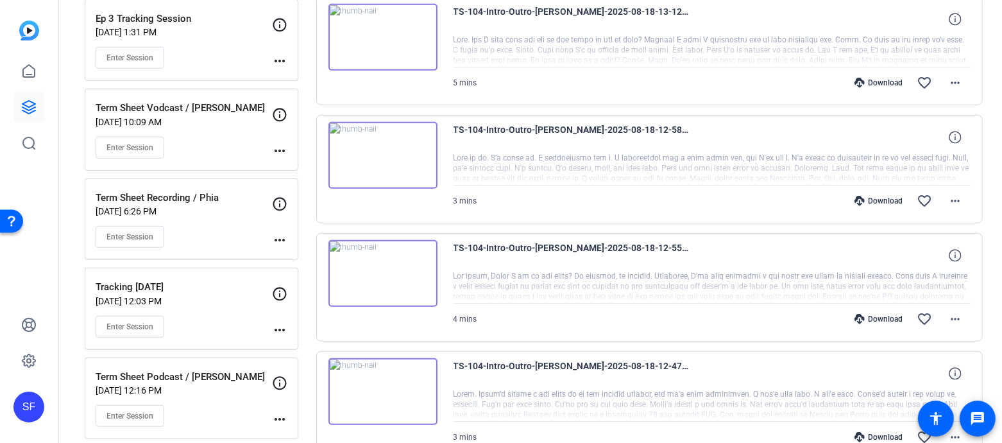
click at [203, 211] on div "Term Sheet Recording / Phia Aug 06, 2025 @ 6:26 PM Enter Session" at bounding box center [184, 220] width 176 height 58
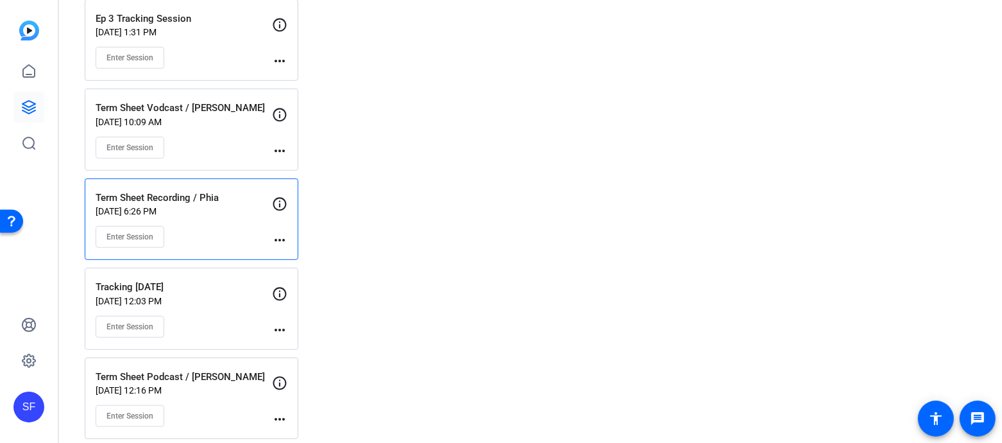
click at [285, 232] on mat-icon "more_horiz" at bounding box center [279, 239] width 15 height 15
click at [289, 247] on span "Edit Session" at bounding box center [311, 249] width 58 height 15
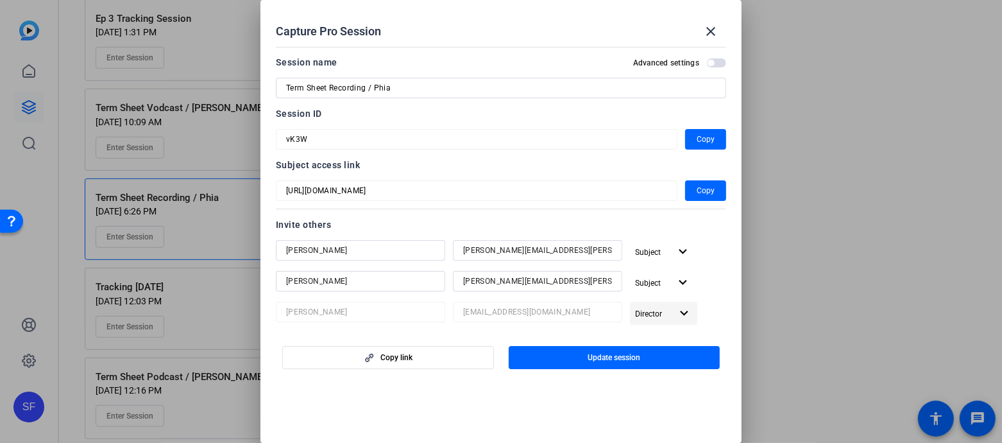
click at [648, 312] on span "Director" at bounding box center [648, 313] width 27 height 9
click at [611, 317] on div at bounding box center [501, 221] width 1002 height 443
click at [568, 350] on span "button" at bounding box center [615, 357] width 212 height 31
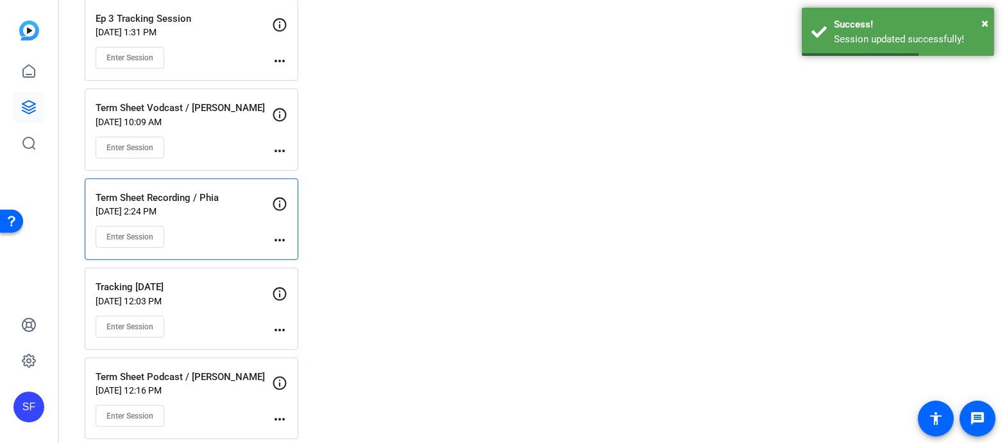
click at [276, 232] on mat-icon "more_horiz" at bounding box center [279, 239] width 15 height 15
click at [319, 250] on span "Edit Session" at bounding box center [311, 249] width 58 height 15
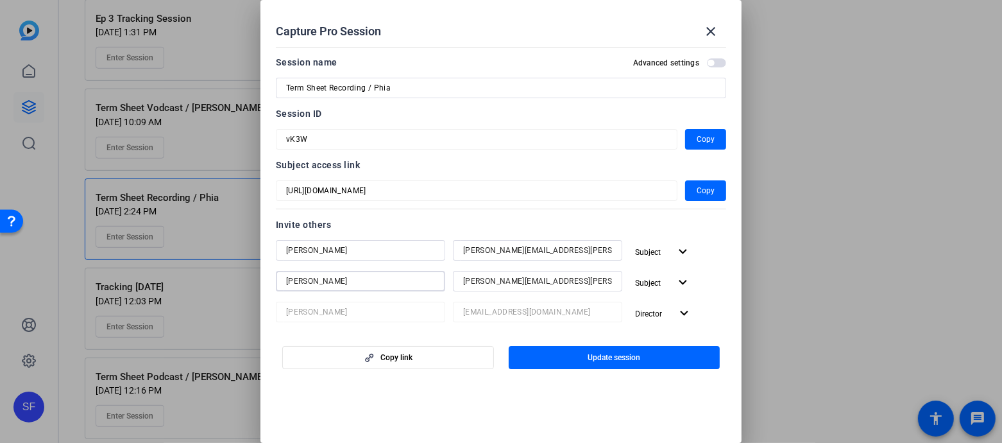
click at [387, 280] on input "Lydia Randall" at bounding box center [360, 280] width 149 height 15
click at [657, 250] on span "Subject" at bounding box center [648, 252] width 26 height 9
click at [654, 227] on div at bounding box center [501, 221] width 1002 height 443
click at [710, 31] on mat-icon "close" at bounding box center [710, 31] width 15 height 15
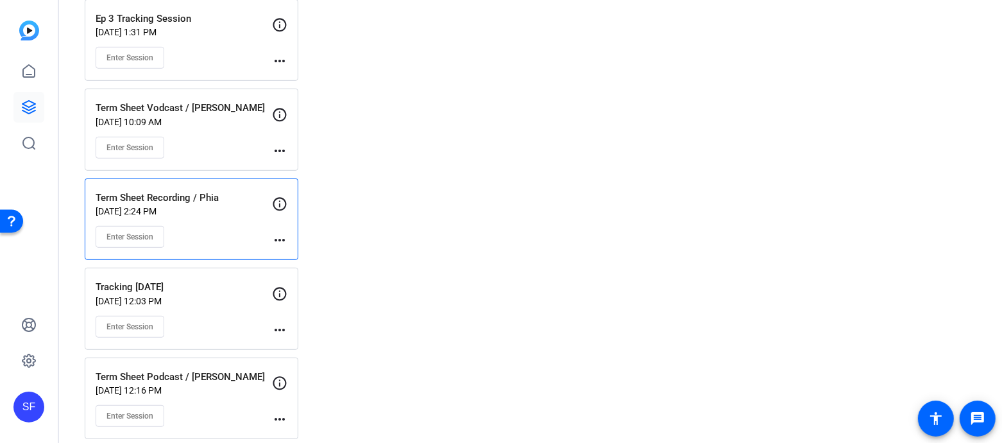
scroll to position [0, 0]
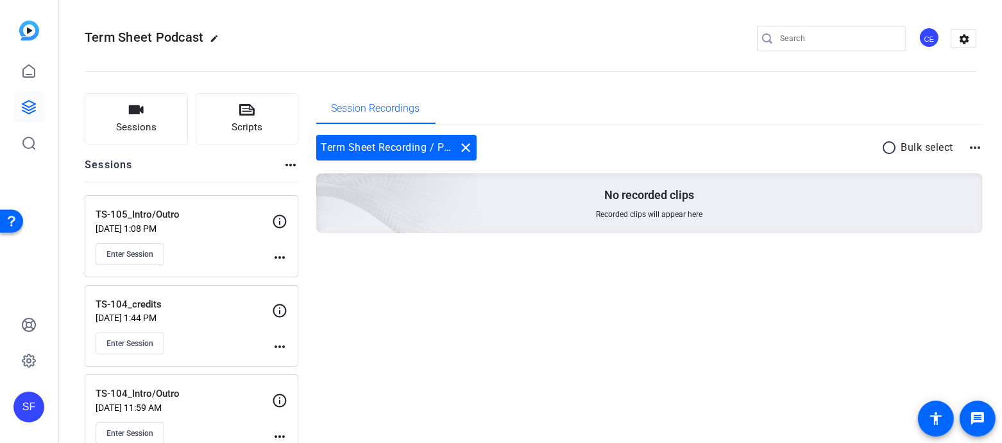
click at [930, 37] on div "CE" at bounding box center [929, 37] width 21 height 21
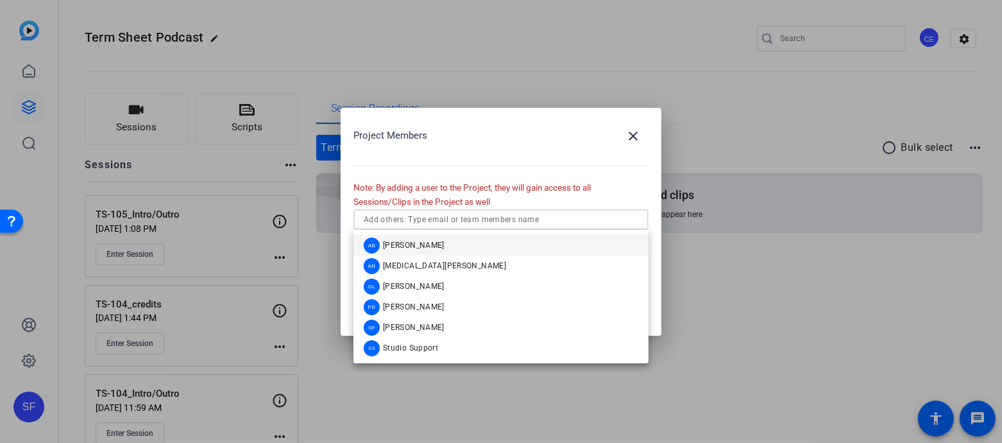
click at [533, 221] on input "text" at bounding box center [501, 219] width 275 height 15
click at [468, 324] on mat-option "SF Sam Freund" at bounding box center [500, 327] width 295 height 21
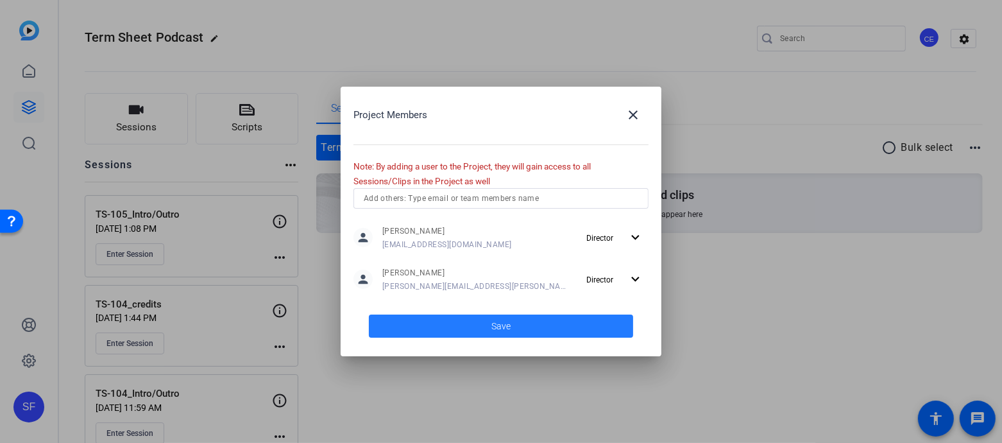
click at [556, 330] on span at bounding box center [501, 325] width 264 height 31
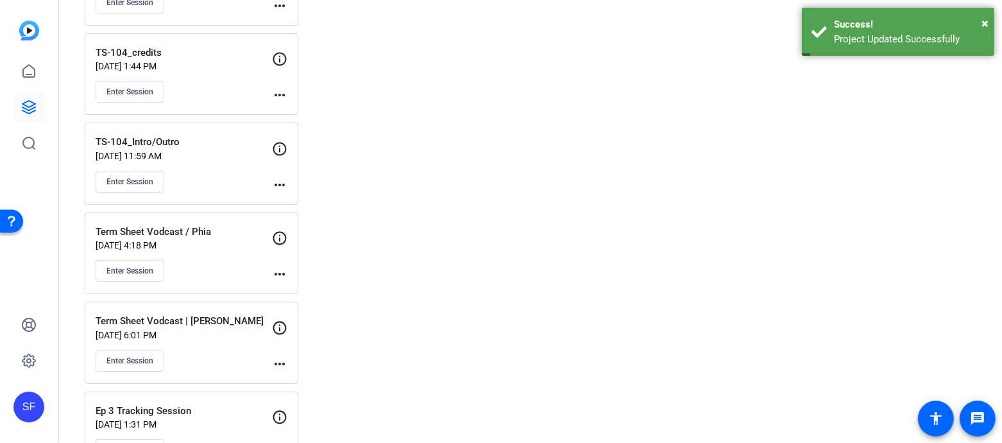
scroll to position [253, 0]
click at [215, 269] on div "Enter Session" at bounding box center [184, 269] width 176 height 22
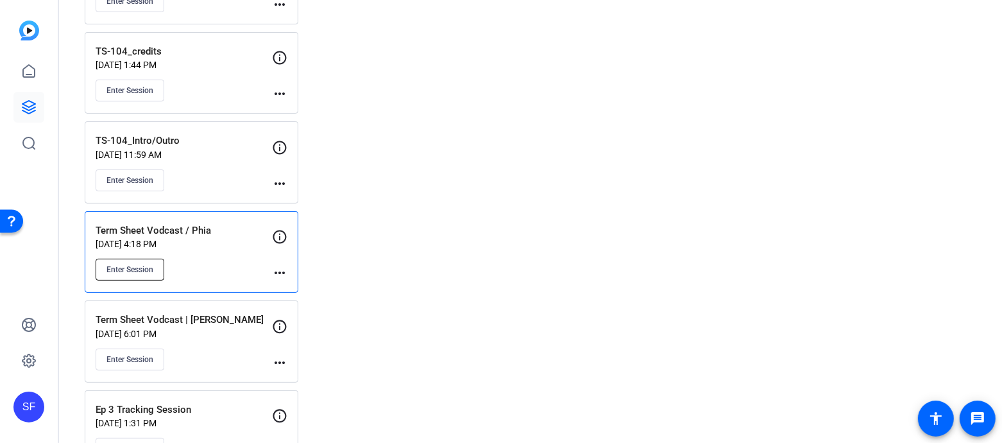
click at [130, 270] on button "Enter Session" at bounding box center [130, 269] width 69 height 22
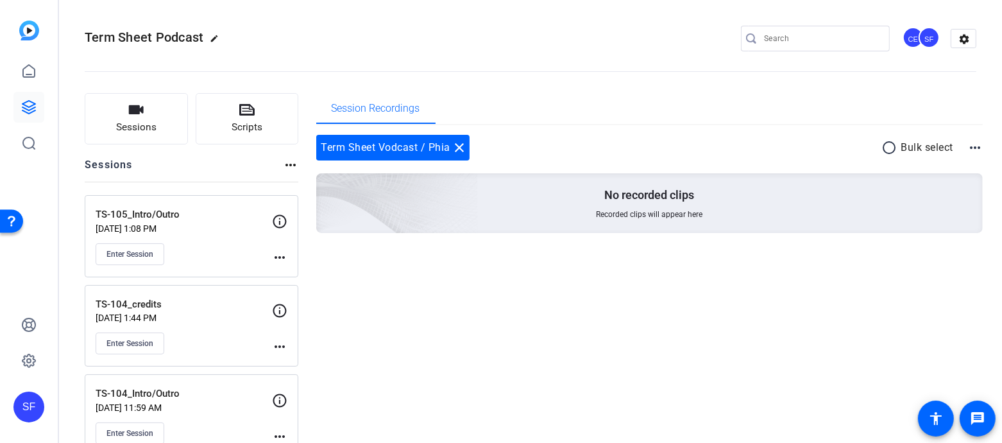
click at [926, 37] on div "SF" at bounding box center [929, 37] width 21 height 21
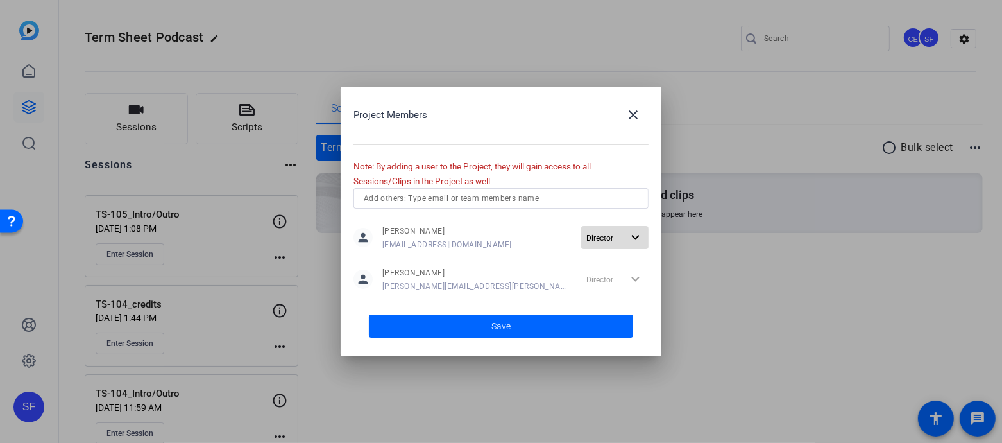
click at [614, 237] on span "Director" at bounding box center [604, 237] width 36 height 15
click at [627, 289] on span "Remove User" at bounding box center [614, 286] width 47 height 9
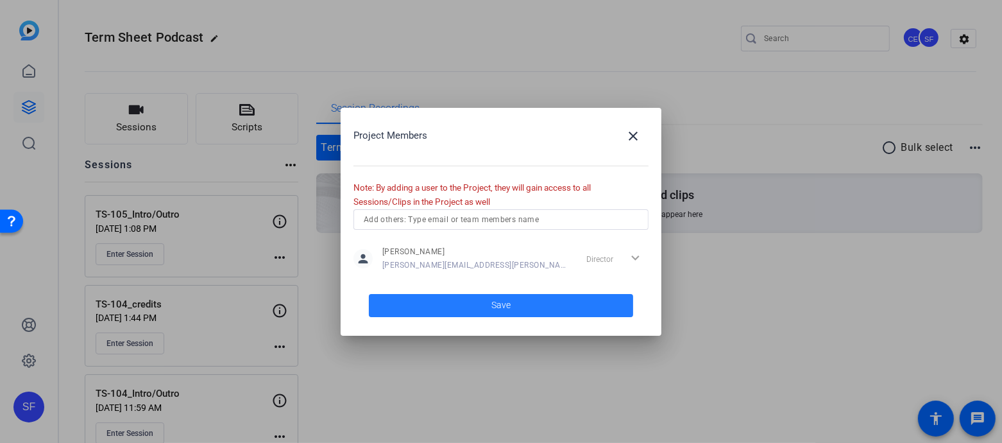
click at [568, 299] on span at bounding box center [501, 305] width 264 height 31
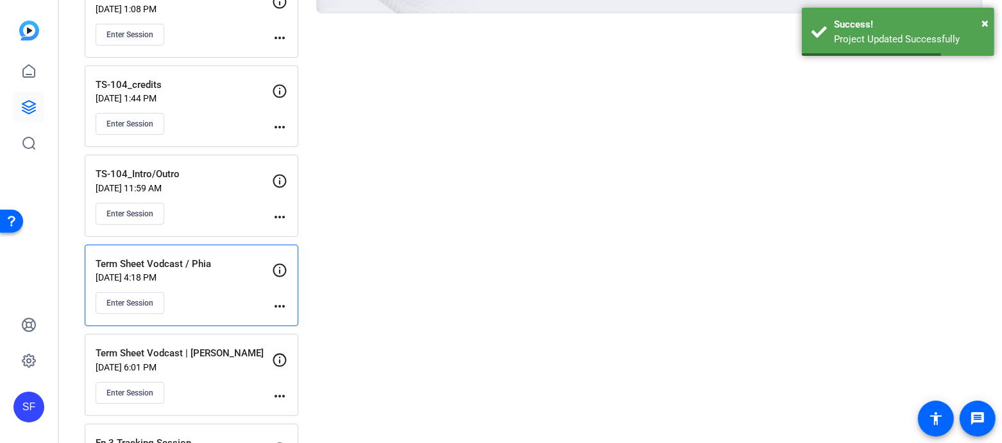
scroll to position [244, 0]
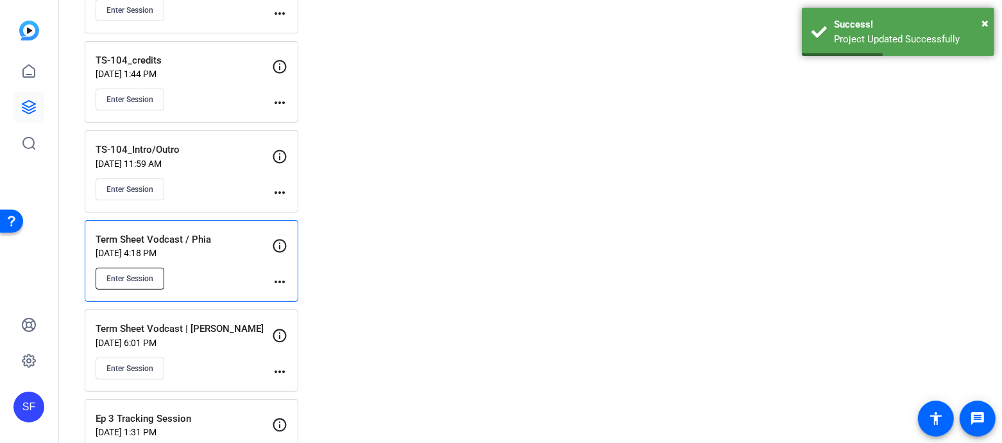
click at [137, 275] on span "Enter Session" at bounding box center [129, 278] width 47 height 10
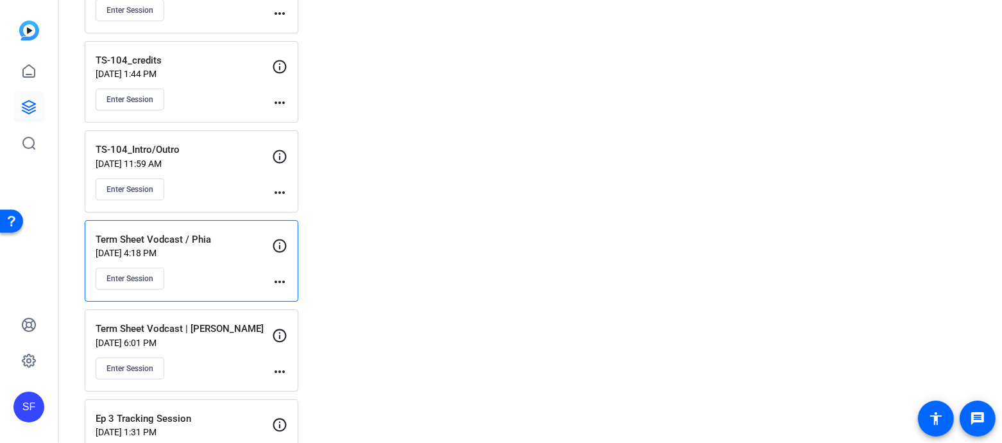
click at [278, 274] on mat-icon "more_horiz" at bounding box center [279, 281] width 15 height 15
click at [278, 273] on div at bounding box center [501, 221] width 1002 height 443
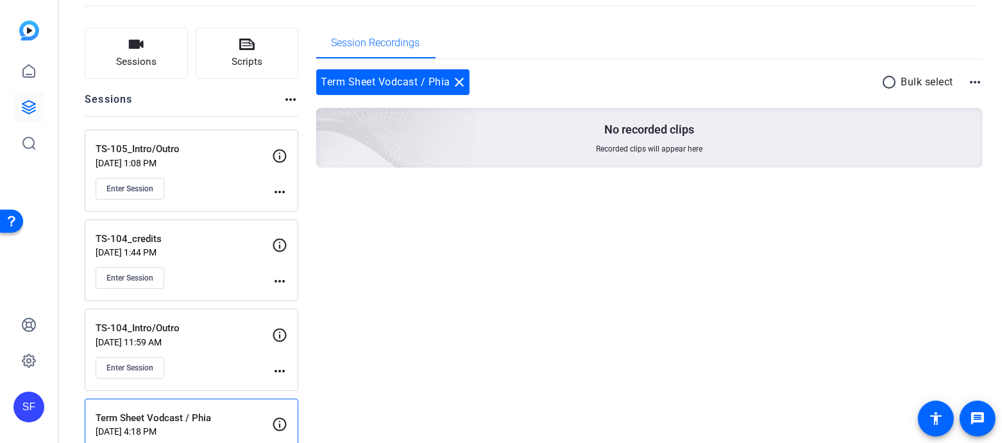
scroll to position [0, 0]
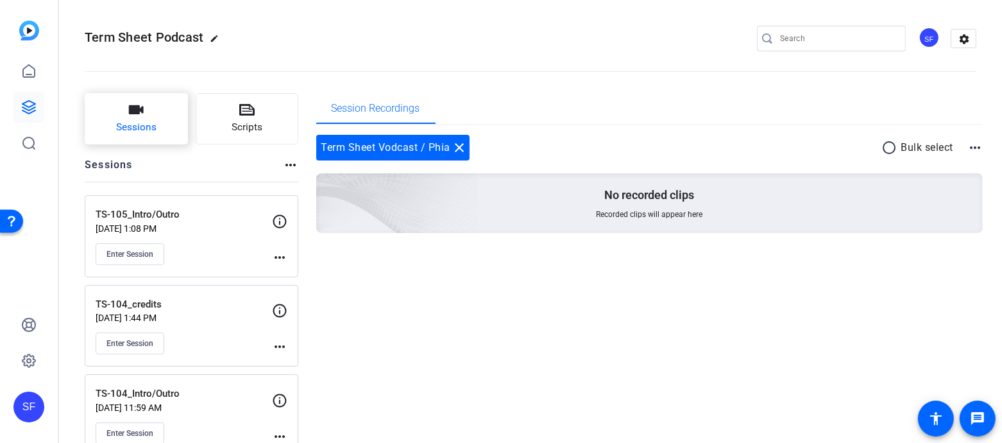
click at [152, 111] on button "Sessions" at bounding box center [136, 118] width 103 height 51
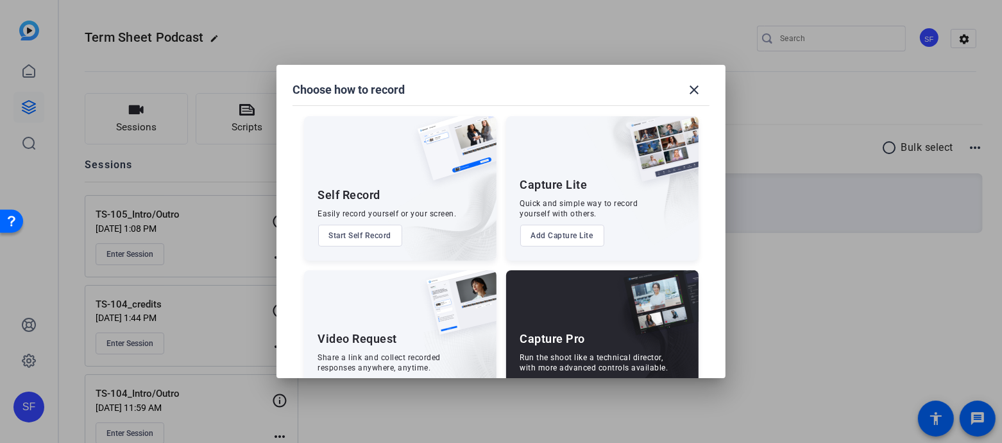
scroll to position [49, 0]
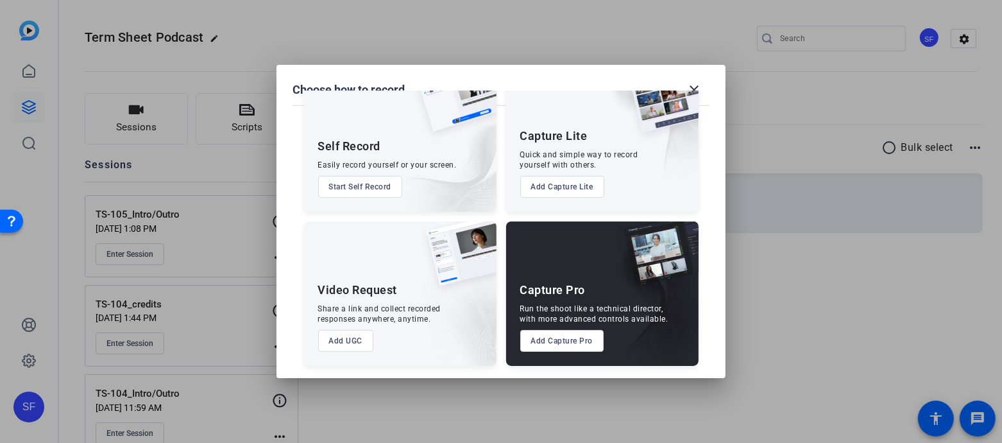
click at [575, 340] on button "Add Capture Pro" at bounding box center [562, 341] width 84 height 22
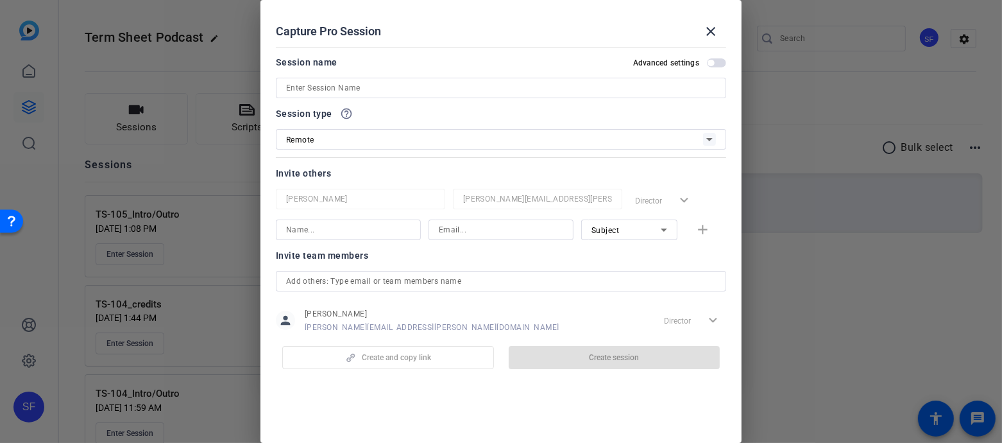
click at [378, 237] on div at bounding box center [348, 229] width 124 height 21
click at [375, 230] on input at bounding box center [348, 229] width 124 height 15
type input "s"
type input "Sam Test"
click at [503, 225] on input at bounding box center [501, 229] width 124 height 15
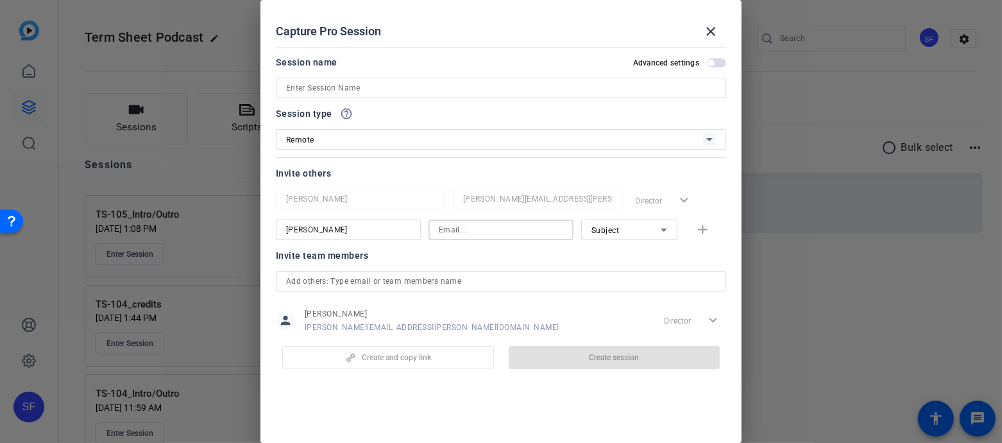
type input "SamFriend0@gmail.com"
click at [709, 231] on mat-icon "add" at bounding box center [703, 230] width 16 height 16
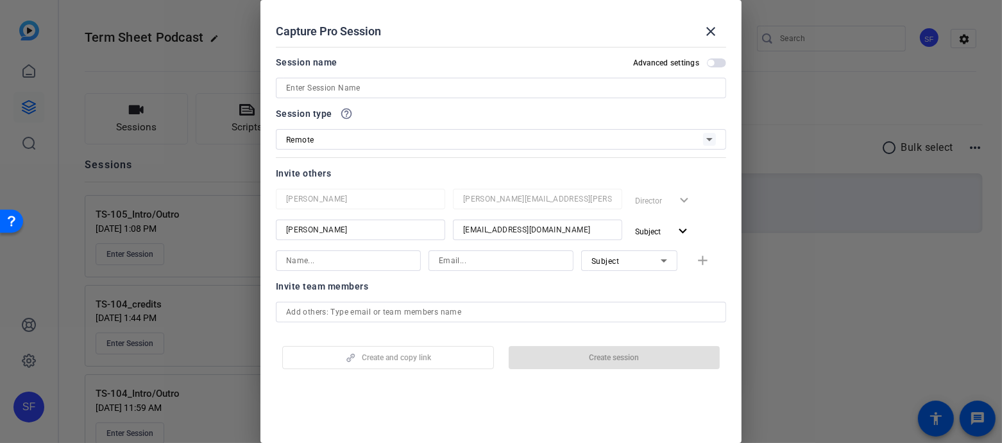
click at [373, 81] on div at bounding box center [501, 88] width 430 height 21
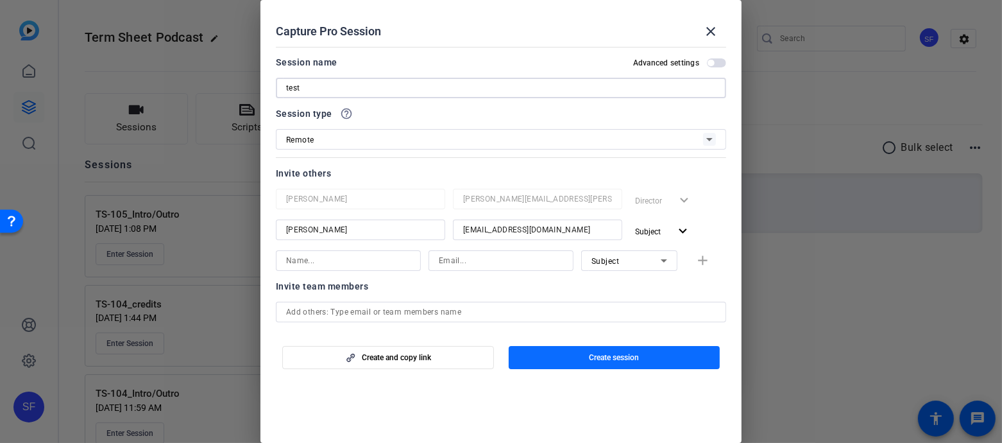
type input "test"
click at [612, 353] on span "Create session" at bounding box center [614, 357] width 50 height 10
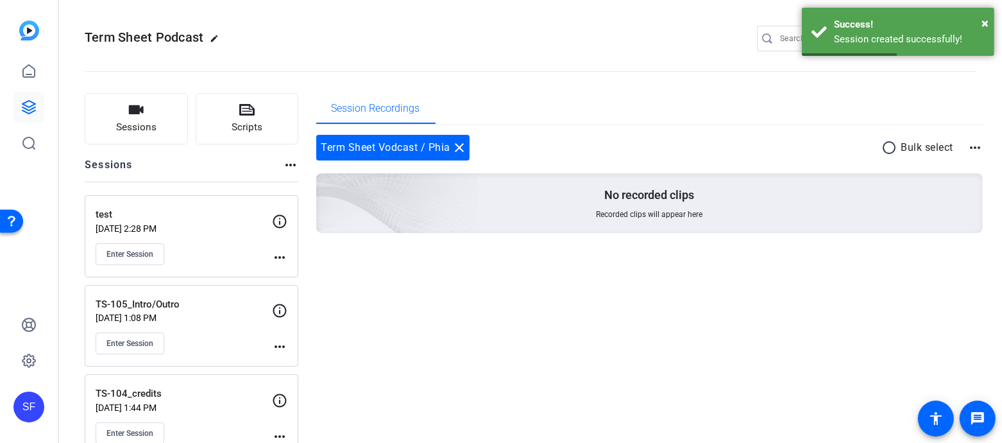
click at [196, 237] on div "test Aug 26, 2025 @ 2:28 PM Enter Session" at bounding box center [184, 236] width 176 height 58
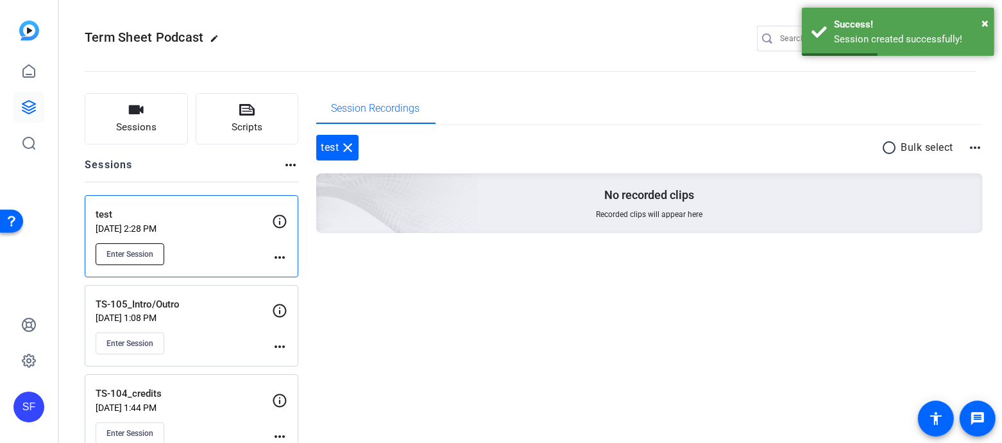
click at [130, 255] on span "Enter Session" at bounding box center [129, 254] width 47 height 10
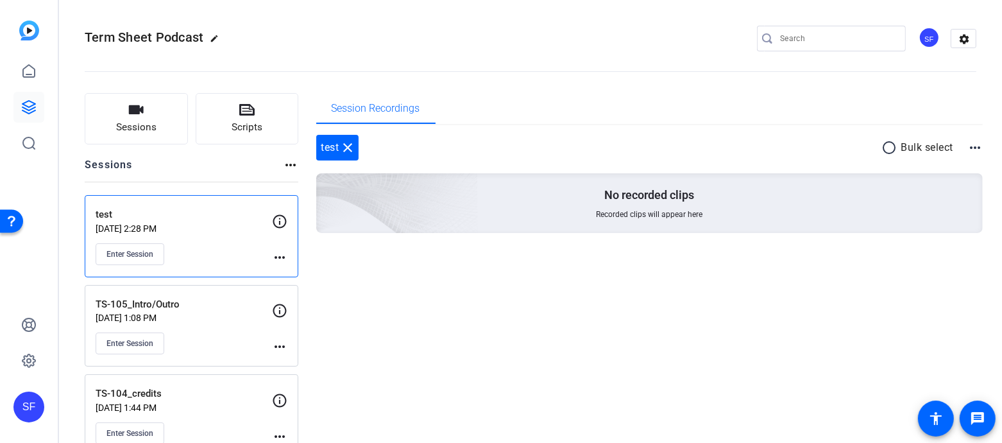
click at [161, 303] on p "TS-105_Intro/Outro" at bounding box center [184, 304] width 176 height 15
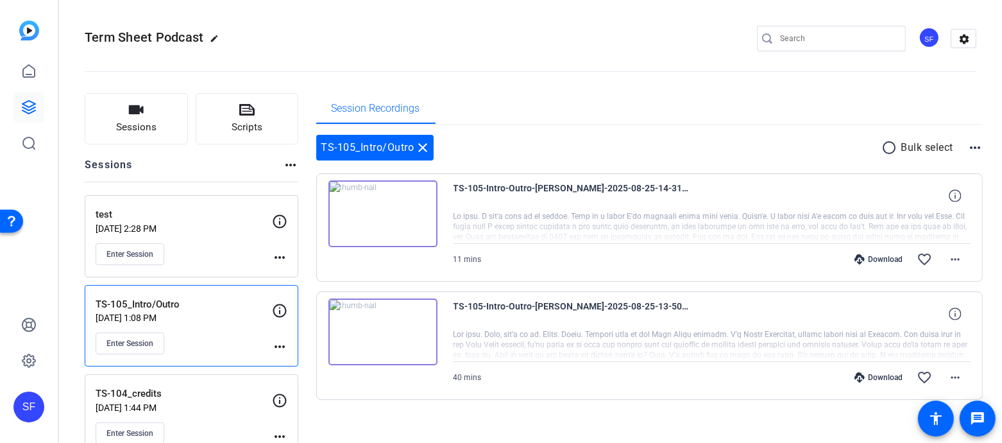
click at [213, 234] on div "test Aug 26, 2025 @ 2:28 PM Enter Session" at bounding box center [184, 236] width 176 height 58
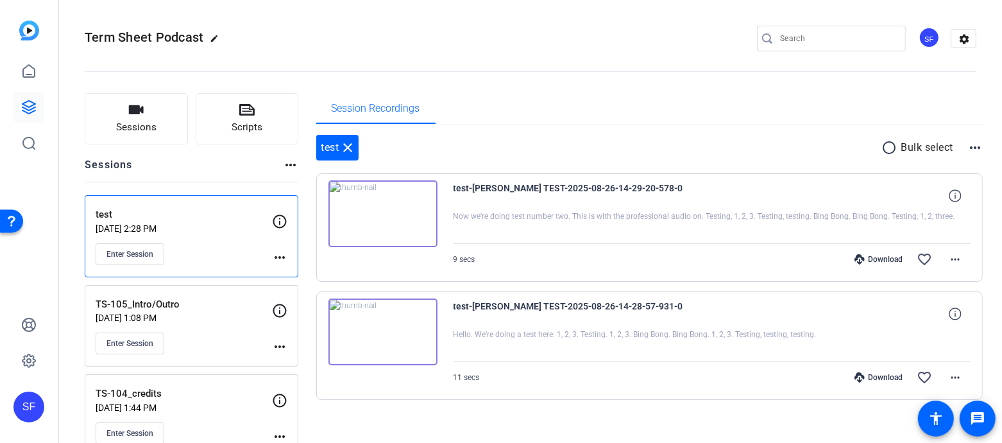
click at [285, 257] on mat-icon "more_horiz" at bounding box center [279, 257] width 15 height 15
click at [319, 289] on span "Archive Session" at bounding box center [311, 290] width 58 height 15
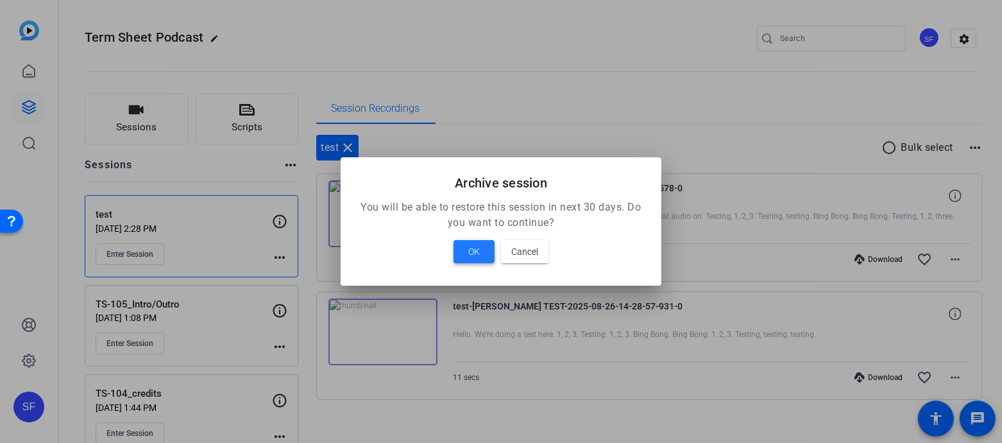
click at [475, 251] on span "OK" at bounding box center [474, 251] width 12 height 15
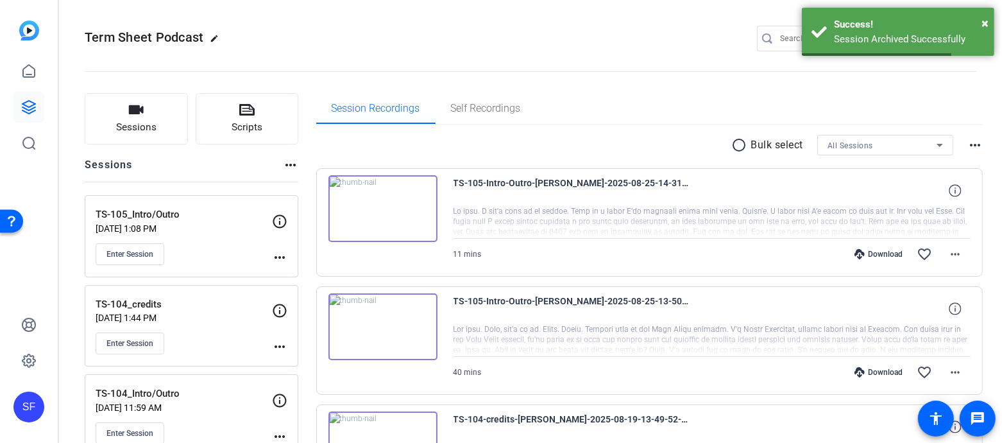
click at [216, 241] on div "TS-105_Intro/Outro Aug 25, 2025 @ 1:08 PM Enter Session" at bounding box center [184, 236] width 176 height 58
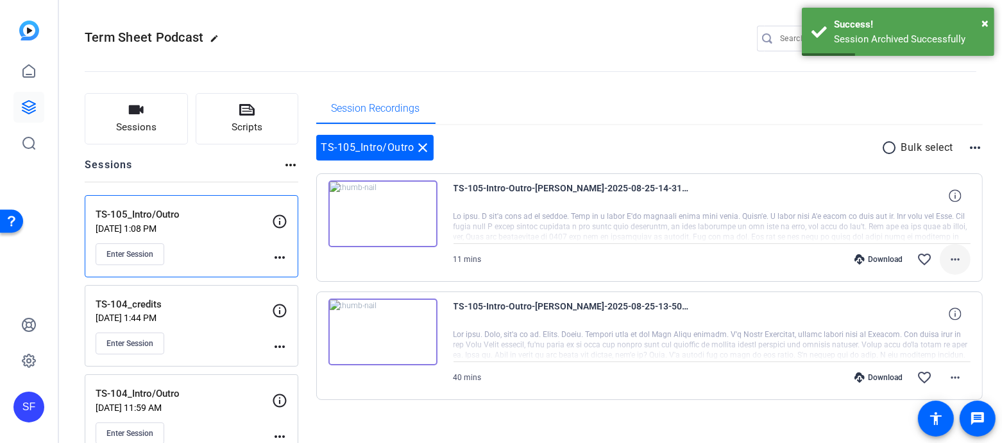
click at [957, 255] on mat-icon "more_horiz" at bounding box center [954, 258] width 15 height 15
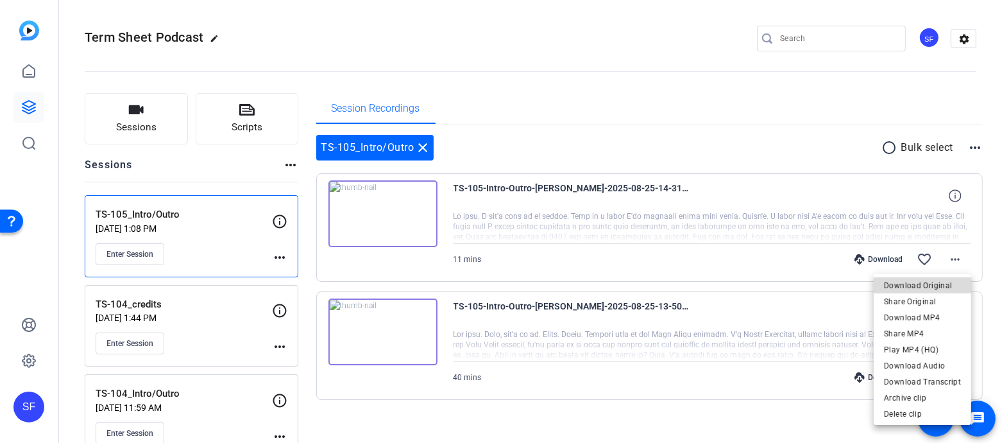
click at [927, 286] on span "Download Original" at bounding box center [922, 284] width 77 height 15
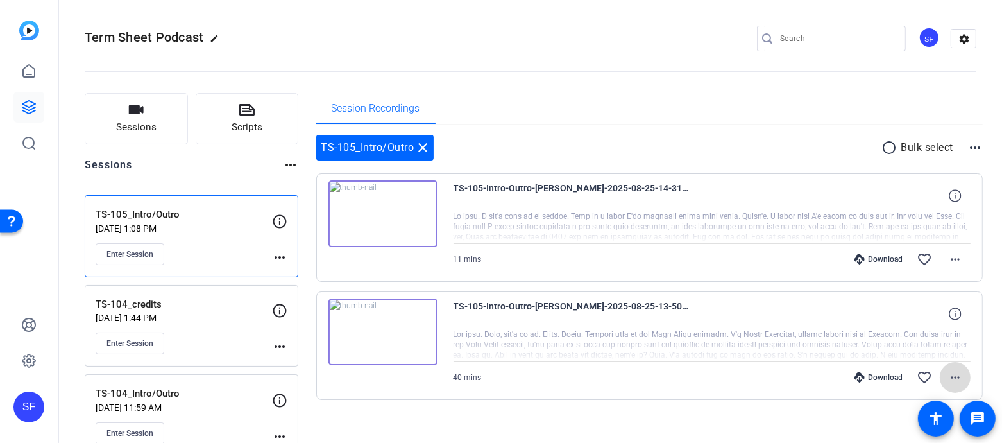
click at [959, 378] on mat-icon "more_horiz" at bounding box center [954, 376] width 15 height 15
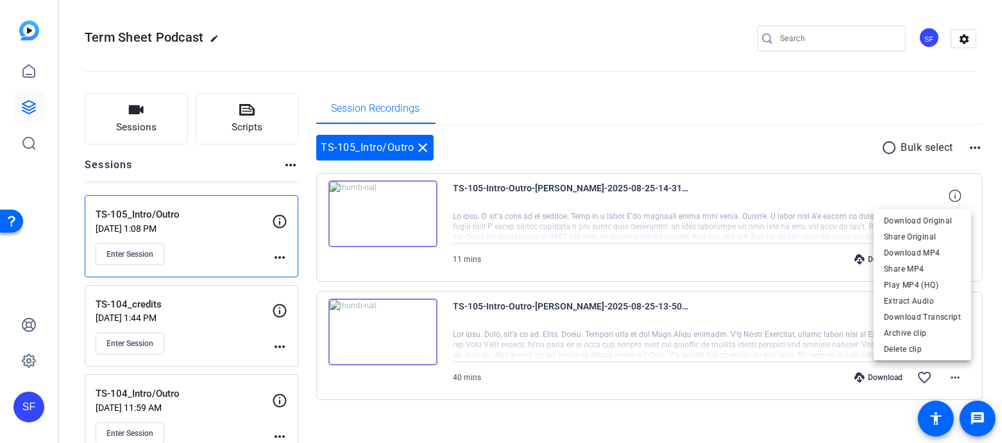
click at [672, 436] on div at bounding box center [501, 221] width 1002 height 443
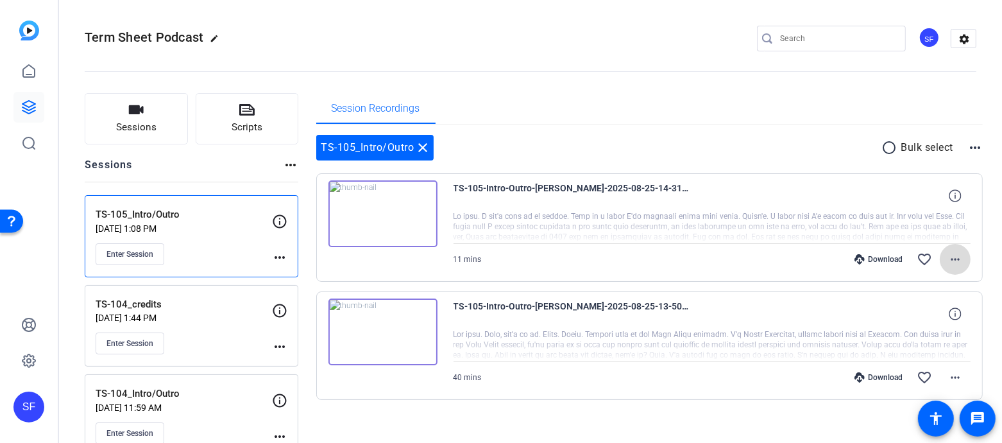
click at [961, 255] on mat-icon "more_horiz" at bounding box center [954, 258] width 15 height 15
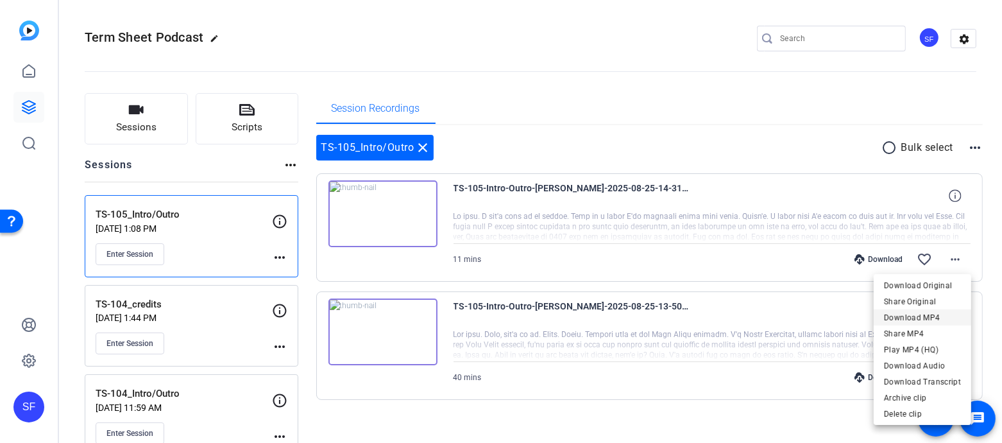
click at [932, 319] on span "Download MP4" at bounding box center [922, 316] width 77 height 15
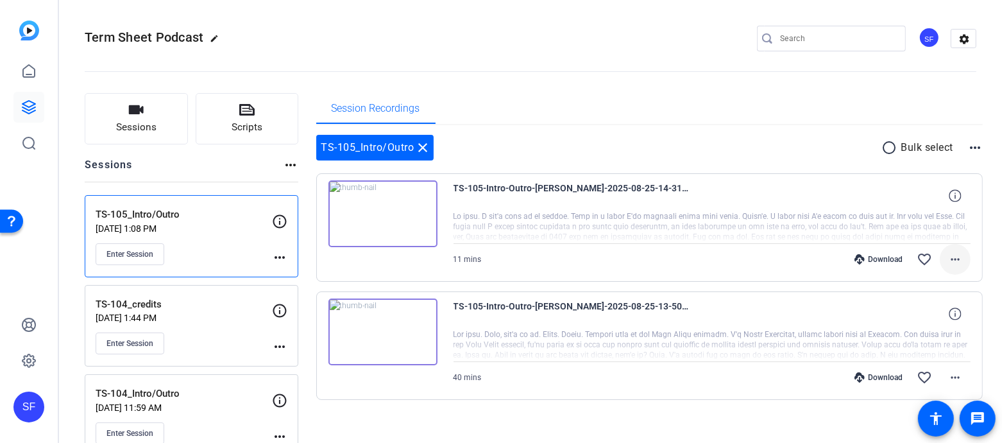
click at [954, 258] on mat-icon "more_horiz" at bounding box center [954, 258] width 15 height 15
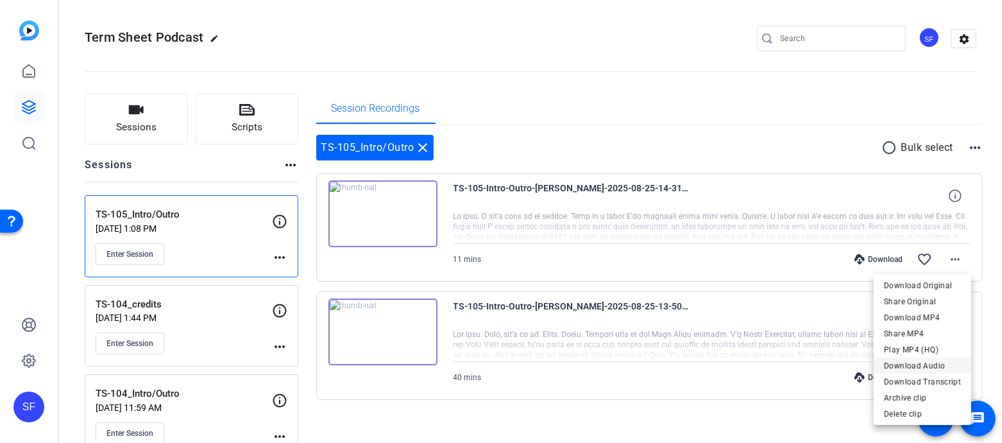
click at [946, 366] on span "Download Audio" at bounding box center [922, 364] width 77 height 15
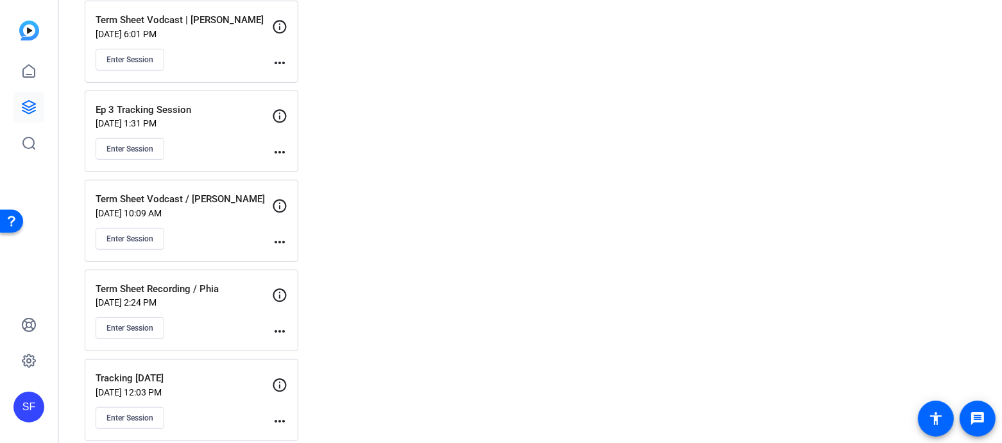
scroll to position [550, 0]
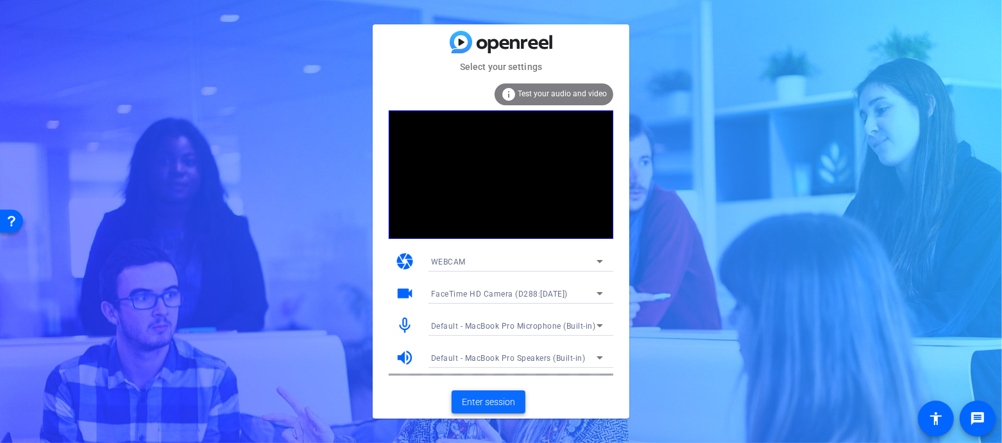
click at [495, 401] on span "Enter session" at bounding box center [488, 401] width 53 height 13
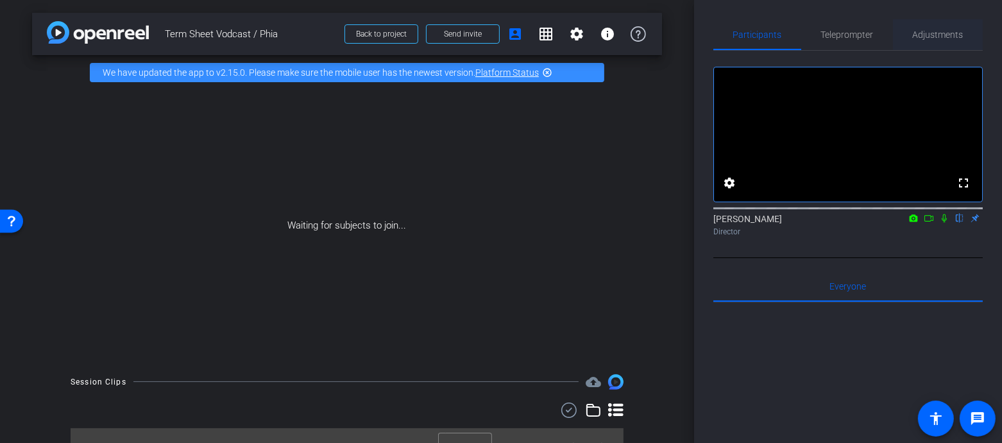
click at [955, 33] on span "Adjustments" at bounding box center [938, 34] width 51 height 9
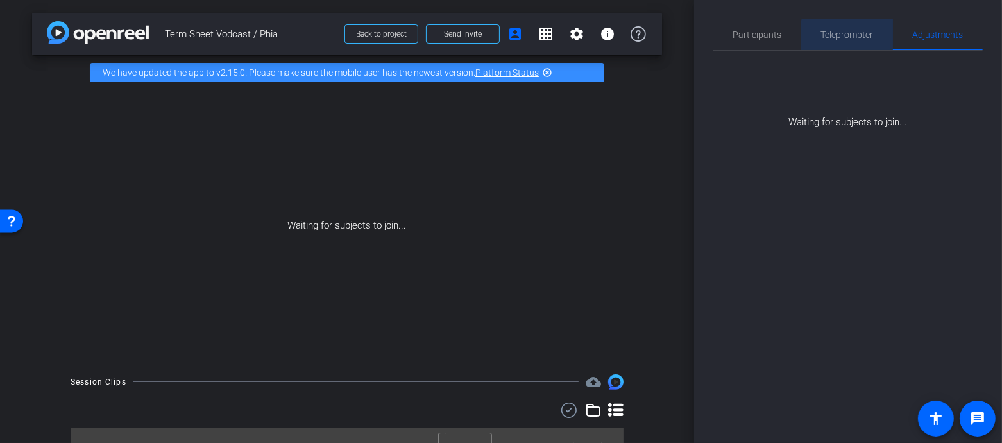
click at [847, 36] on span "Teleprompter" at bounding box center [847, 34] width 53 height 9
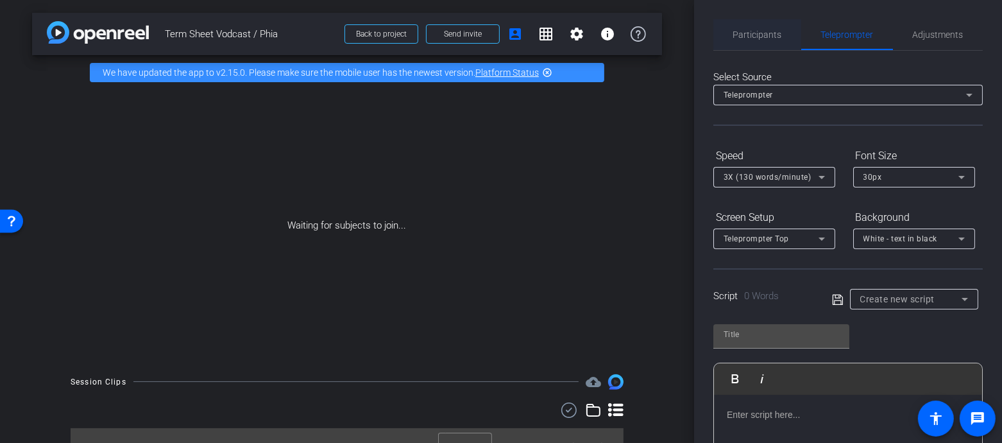
click at [761, 42] on span "Participants" at bounding box center [757, 34] width 49 height 31
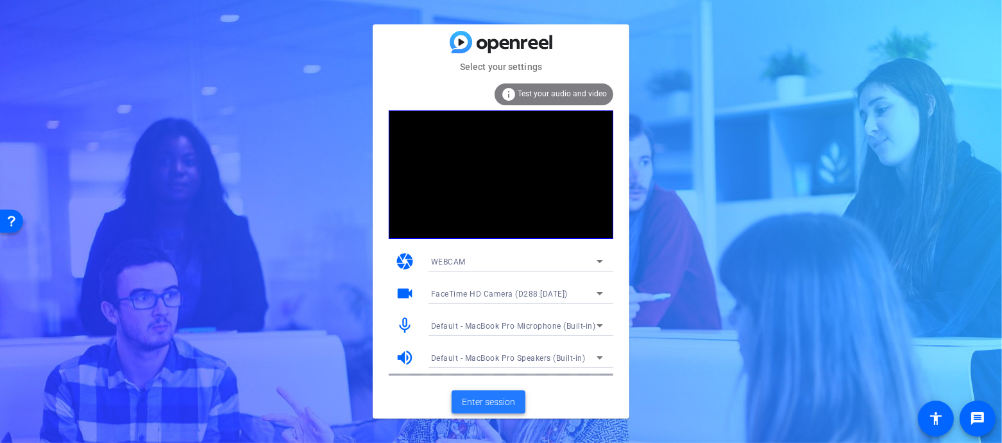
click at [504, 404] on span "Enter session" at bounding box center [488, 401] width 53 height 13
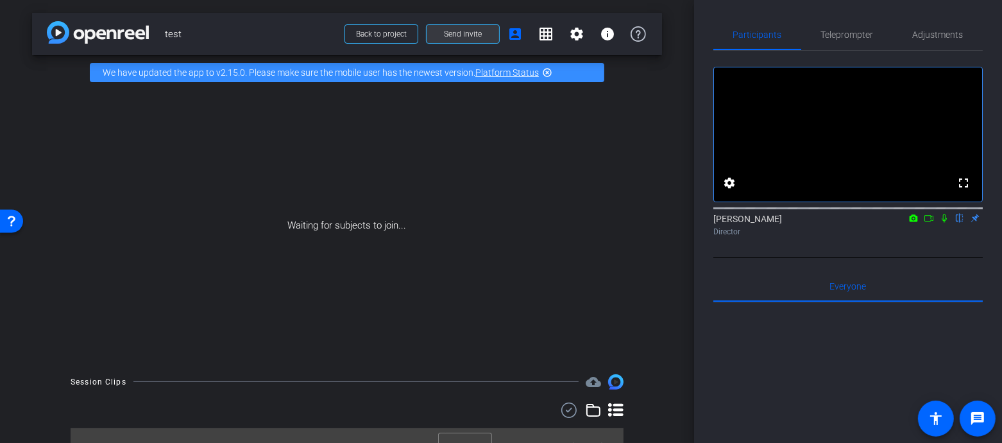
click at [459, 31] on span "Send invite" at bounding box center [463, 34] width 38 height 10
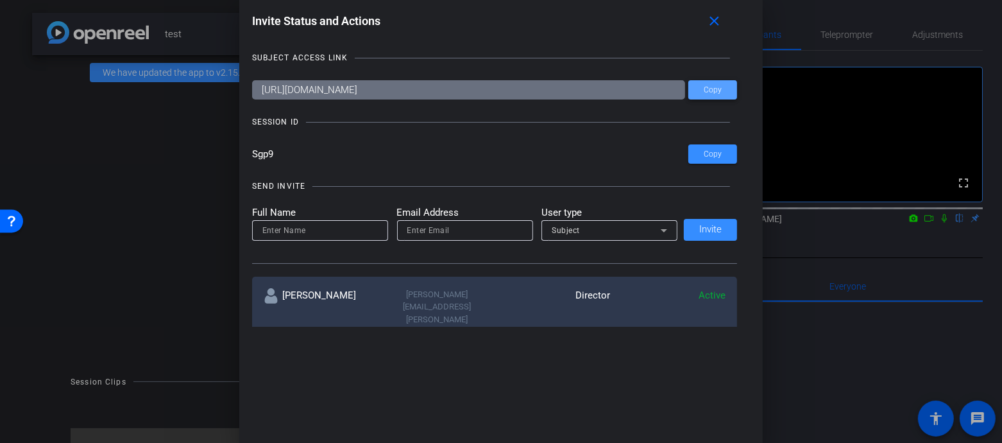
click at [0, 0] on span "Copy" at bounding box center [0, 0] width 0 height 0
click at [0, 0] on div at bounding box center [0, 0] width 0 height 0
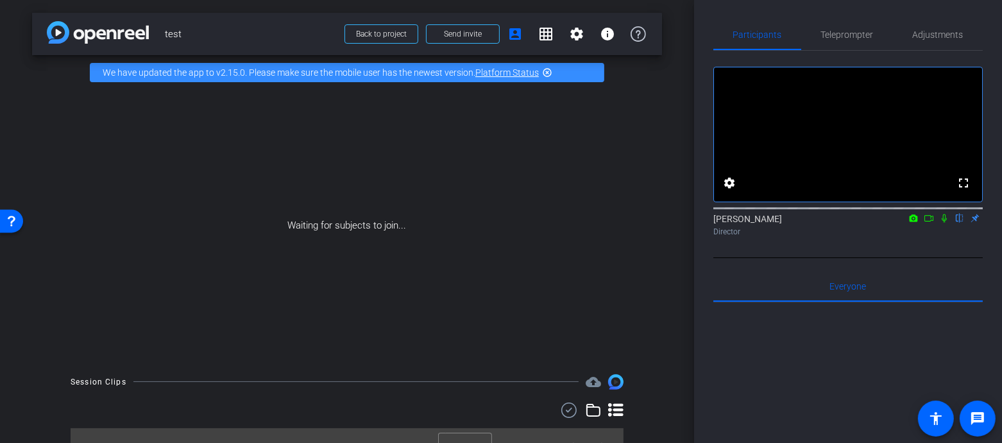
click at [943, 223] on icon at bounding box center [944, 218] width 10 height 9
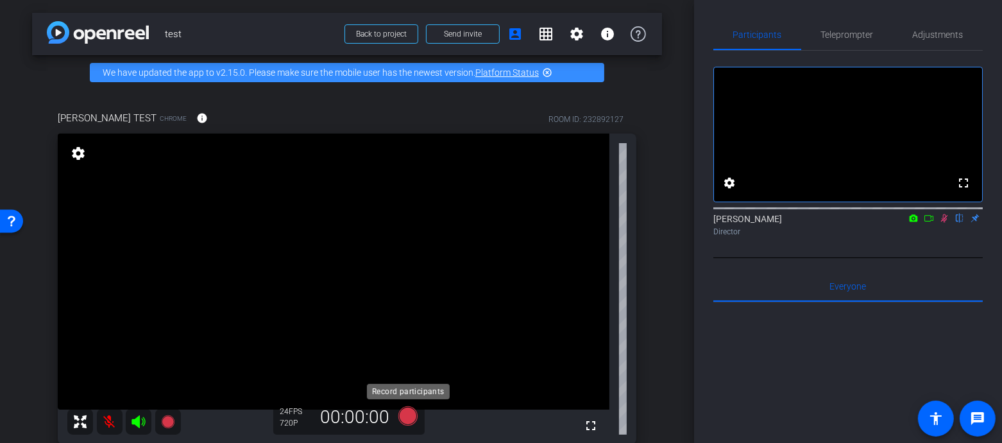
click at [412, 418] on icon at bounding box center [407, 415] width 19 height 19
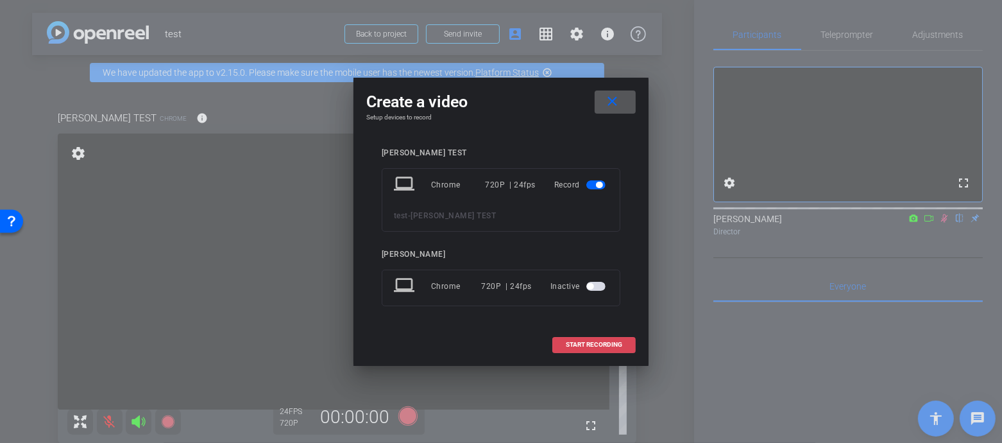
click at [594, 341] on span "START RECORDING" at bounding box center [594, 344] width 56 height 6
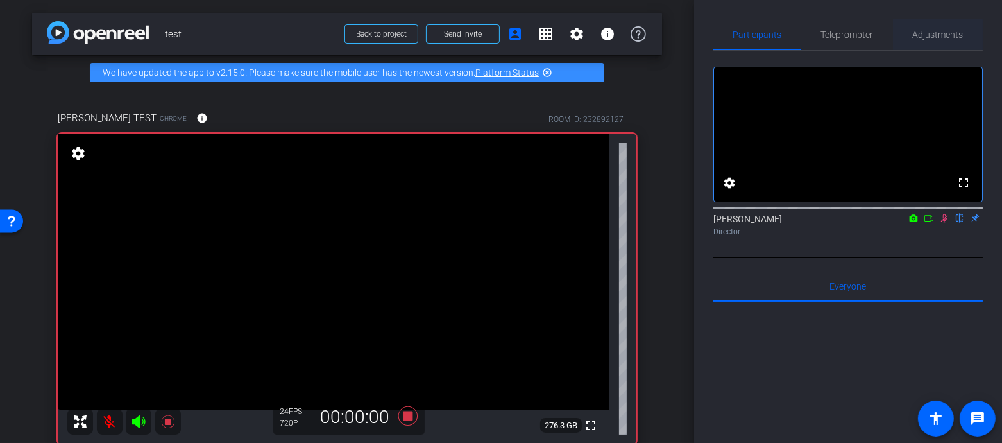
click at [951, 36] on span "Adjustments" at bounding box center [938, 34] width 51 height 9
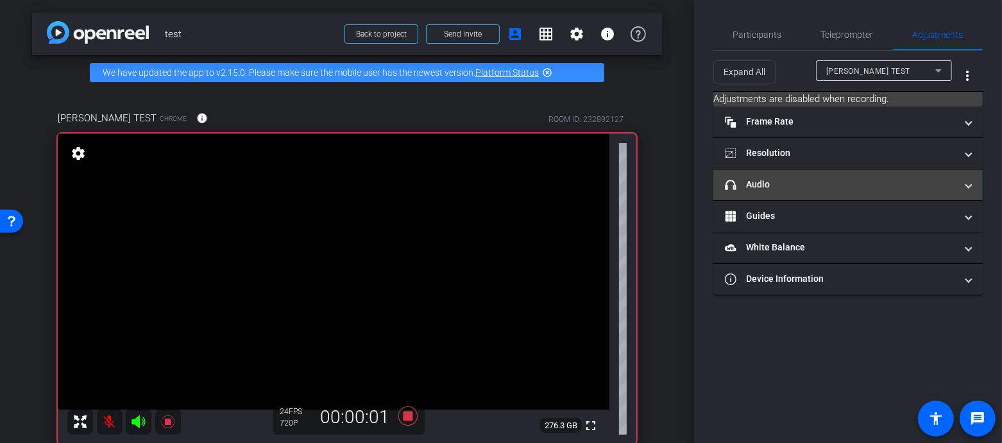
click at [803, 179] on mat-panel-title "headphone icon Audio" at bounding box center [840, 184] width 231 height 13
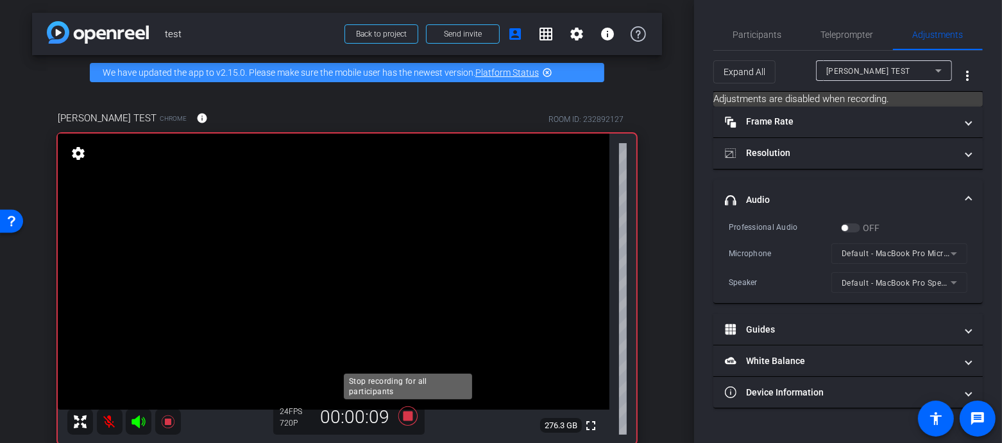
click at [407, 417] on icon at bounding box center [407, 415] width 19 height 19
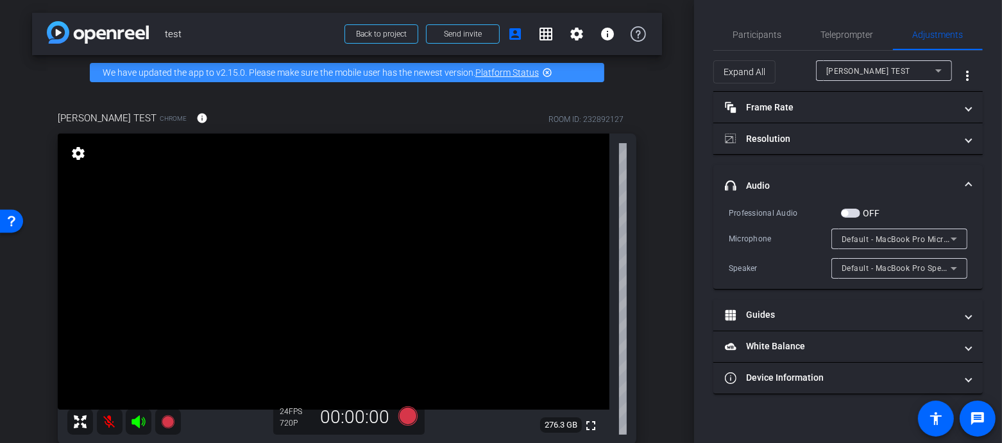
click at [847, 208] on span "button" at bounding box center [850, 212] width 19 height 9
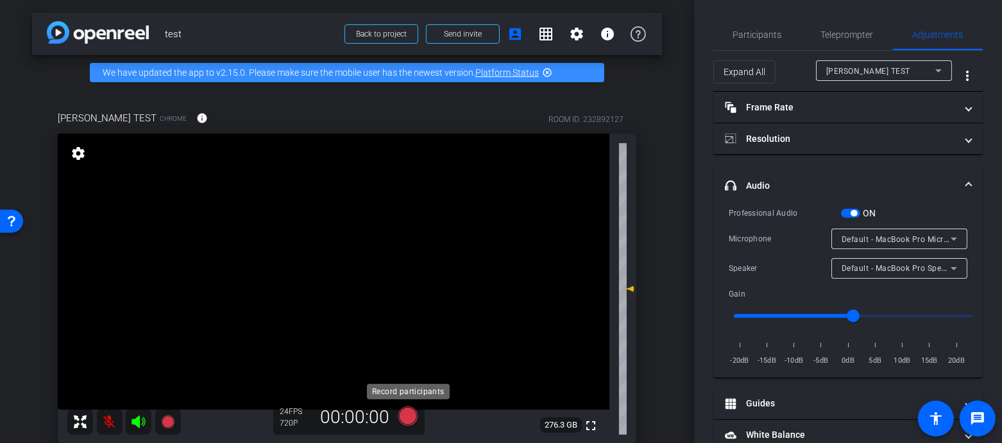
click at [413, 418] on icon at bounding box center [407, 415] width 19 height 19
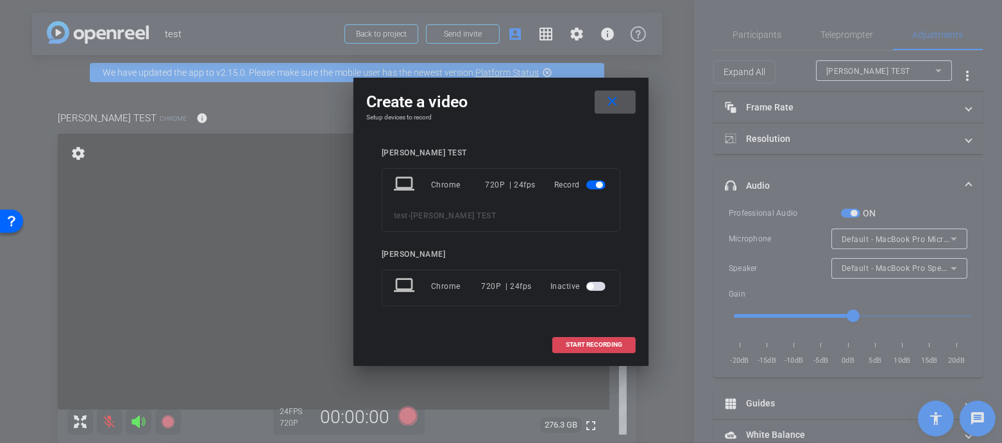
click at [577, 345] on span "START RECORDING" at bounding box center [594, 344] width 56 height 6
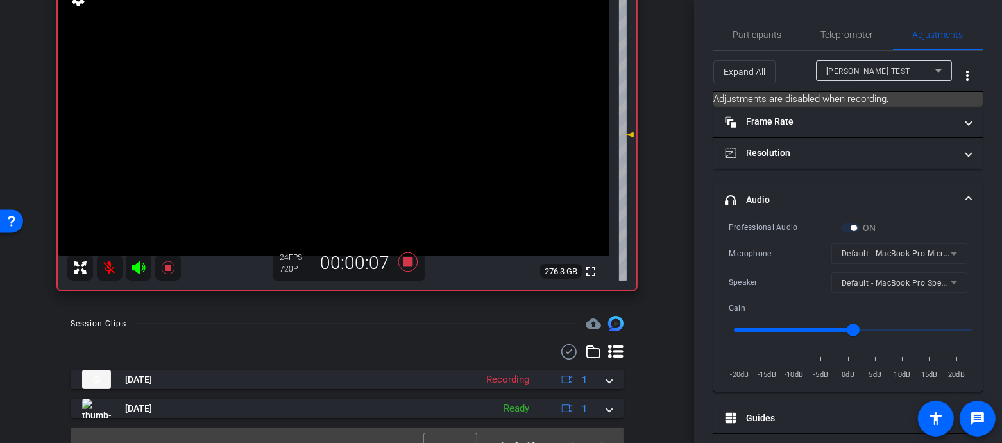
scroll to position [174, 0]
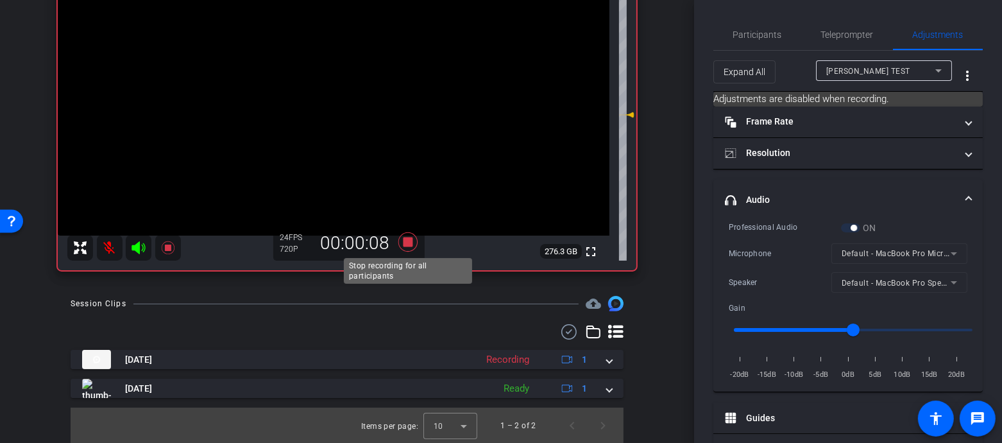
click at [409, 245] on icon at bounding box center [407, 241] width 19 height 19
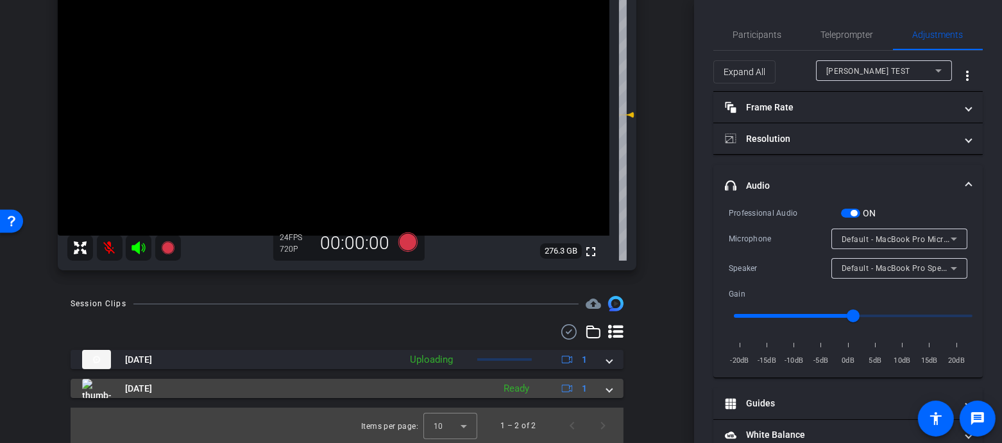
click at [611, 386] on span at bounding box center [609, 388] width 5 height 13
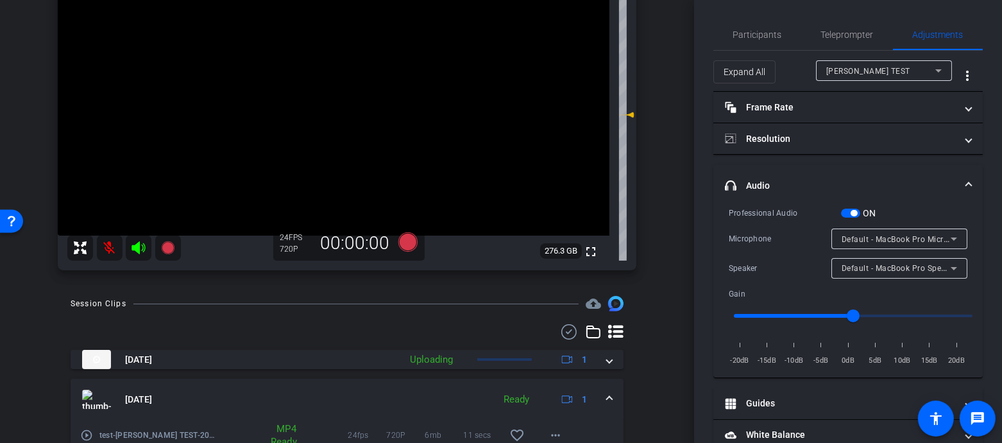
scroll to position [241, 0]
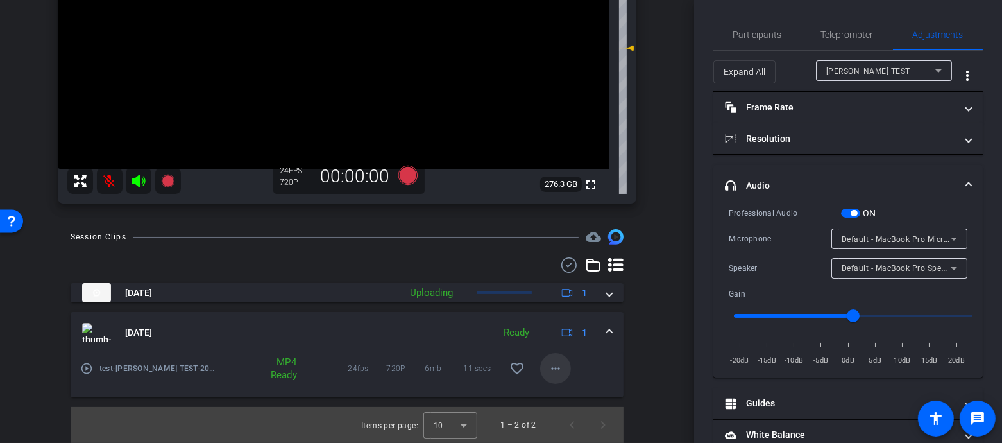
click at [549, 370] on mat-icon "more_horiz" at bounding box center [555, 367] width 15 height 15
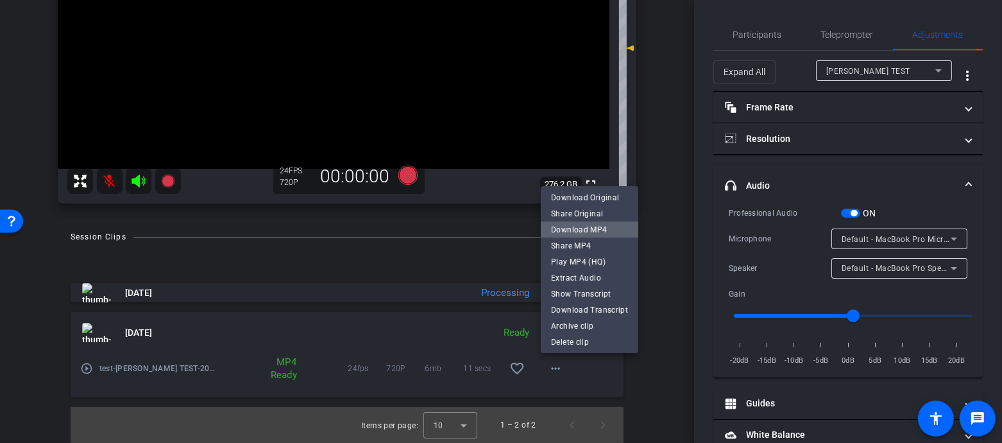
click at [614, 223] on span "Download MP4" at bounding box center [589, 229] width 77 height 15
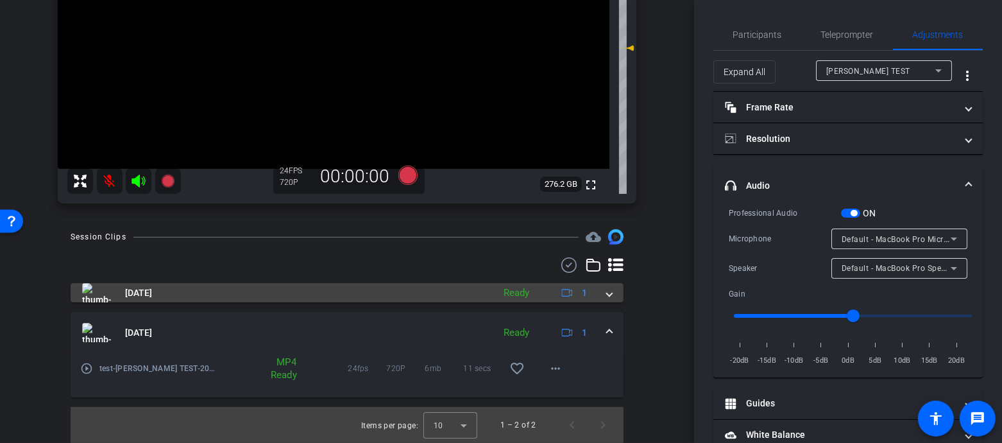
click at [611, 292] on span at bounding box center [609, 292] width 5 height 13
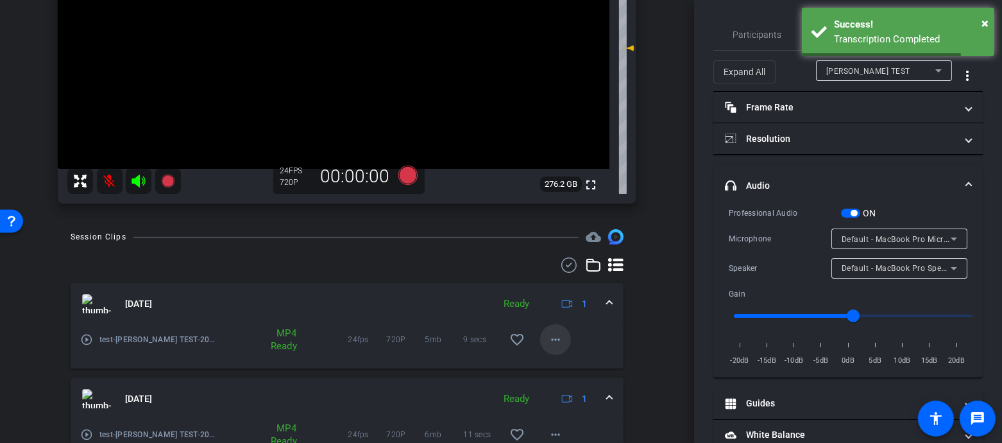
click at [555, 341] on mat-icon "more_horiz" at bounding box center [555, 339] width 15 height 15
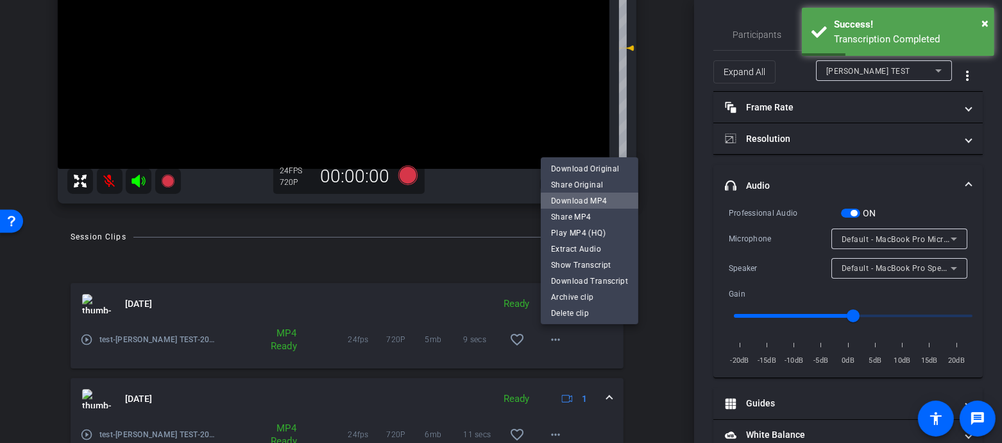
click at [604, 203] on span "Download MP4" at bounding box center [589, 200] width 77 height 15
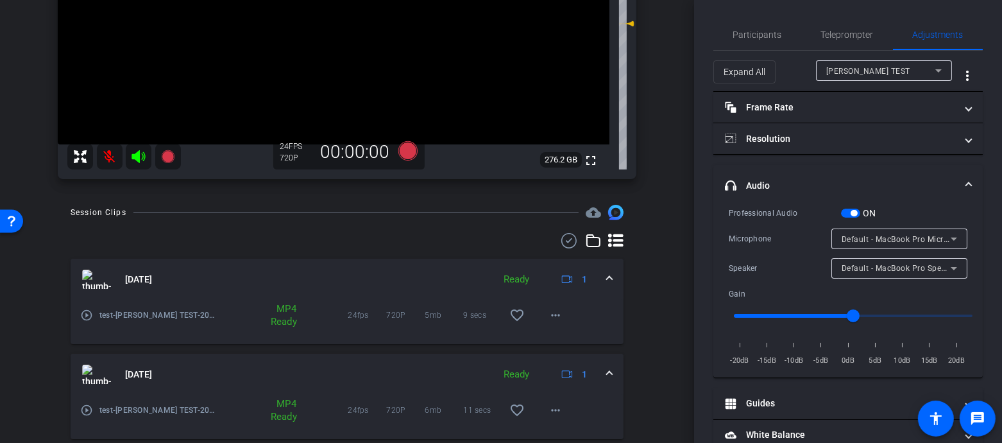
scroll to position [0, 0]
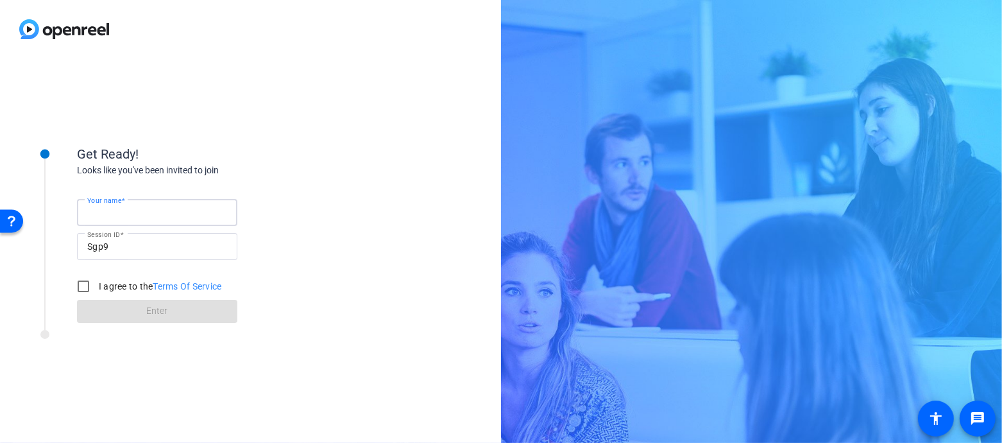
click at [152, 217] on input "Your name" at bounding box center [157, 212] width 140 height 15
type input "[PERSON_NAME] TEST"
click at [118, 284] on label "I agree to the Terms Of Service" at bounding box center [159, 286] width 126 height 13
click at [96, 284] on input "I agree to the Terms Of Service" at bounding box center [84, 286] width 26 height 26
checkbox input "true"
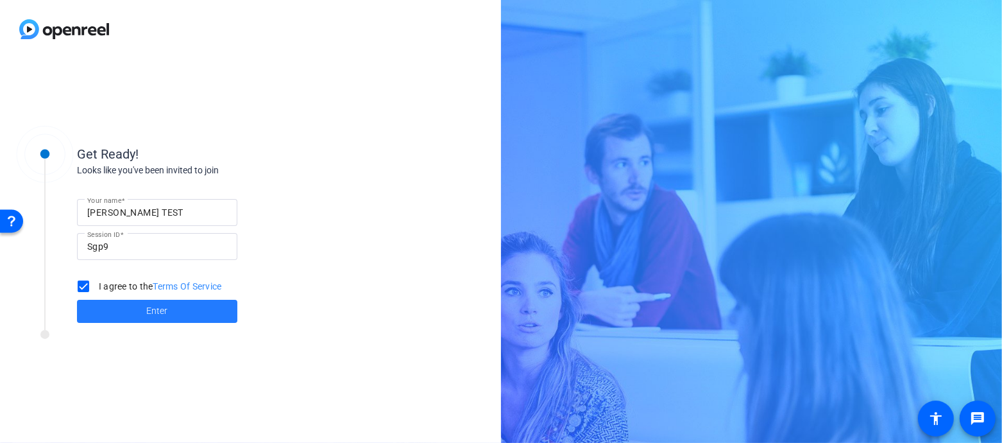
click at [122, 308] on span at bounding box center [157, 311] width 160 height 31
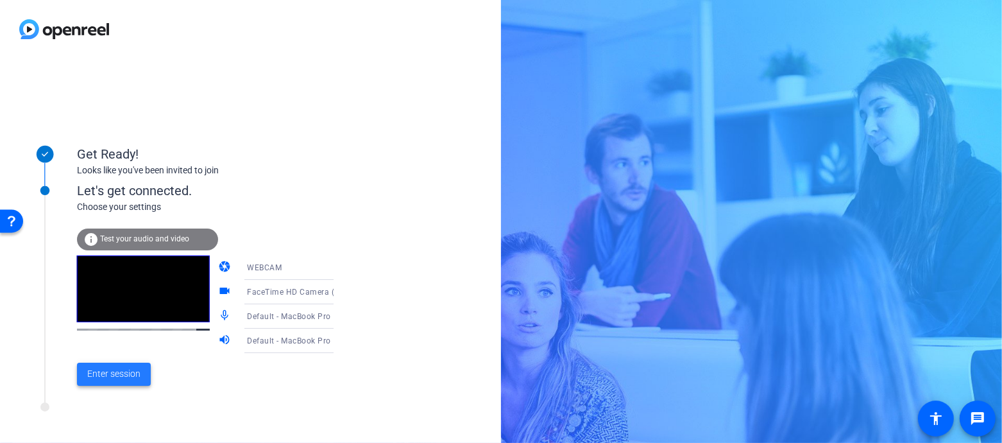
click at [88, 377] on span "Enter session" at bounding box center [113, 373] width 53 height 13
